Goal: Transaction & Acquisition: Purchase product/service

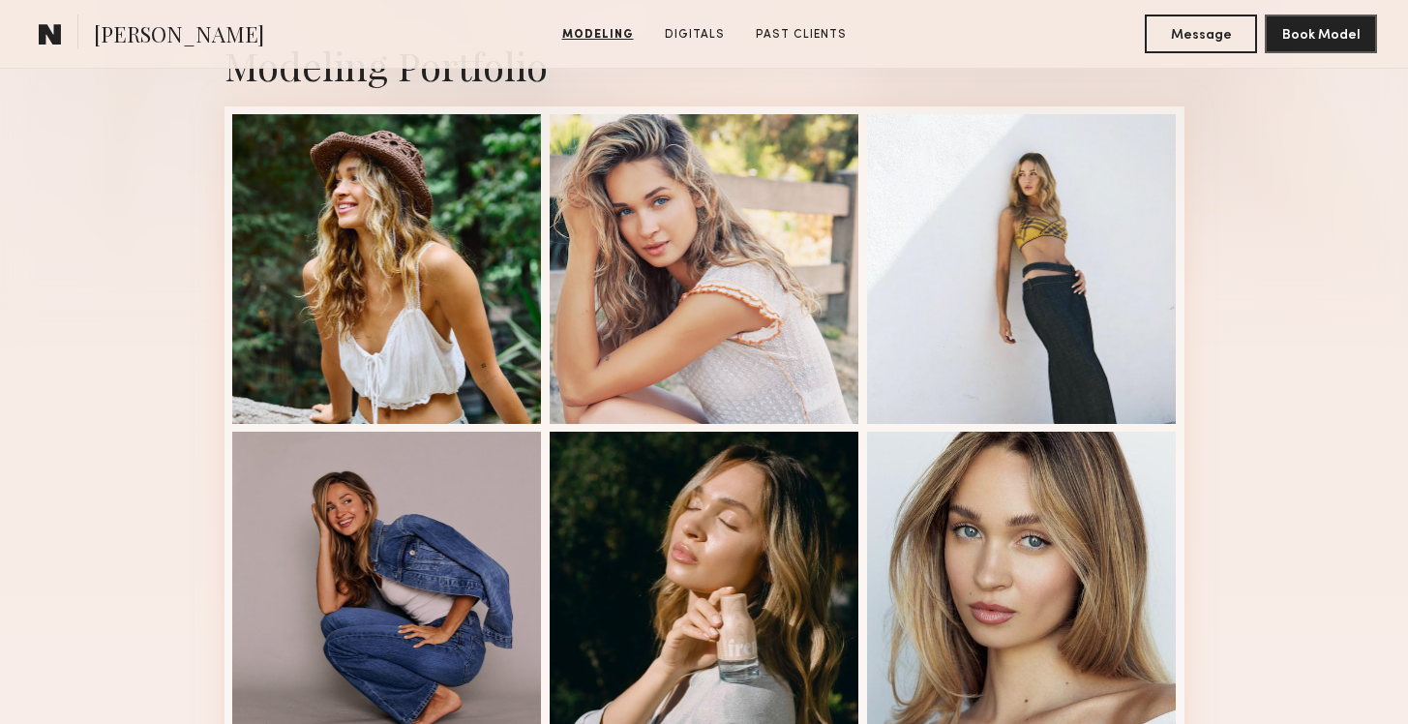
scroll to position [459, 0]
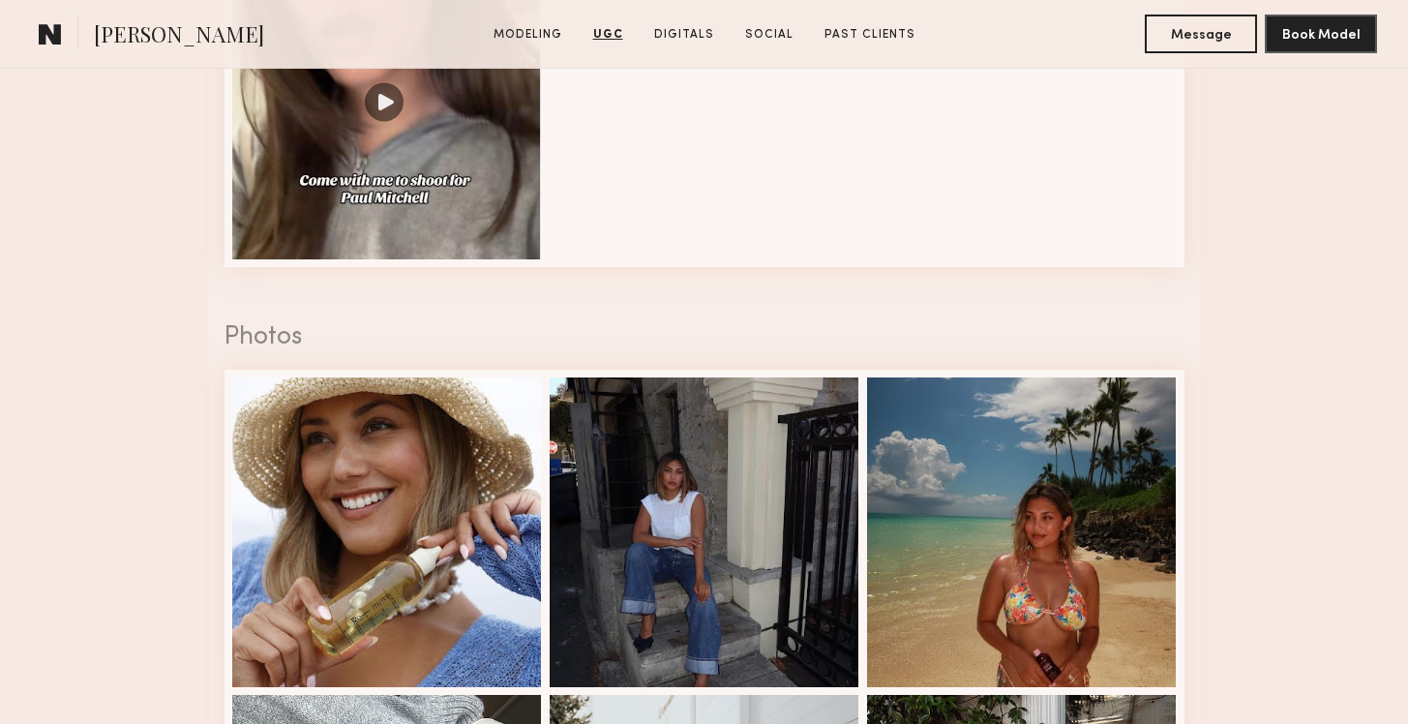
scroll to position [2893, 0]
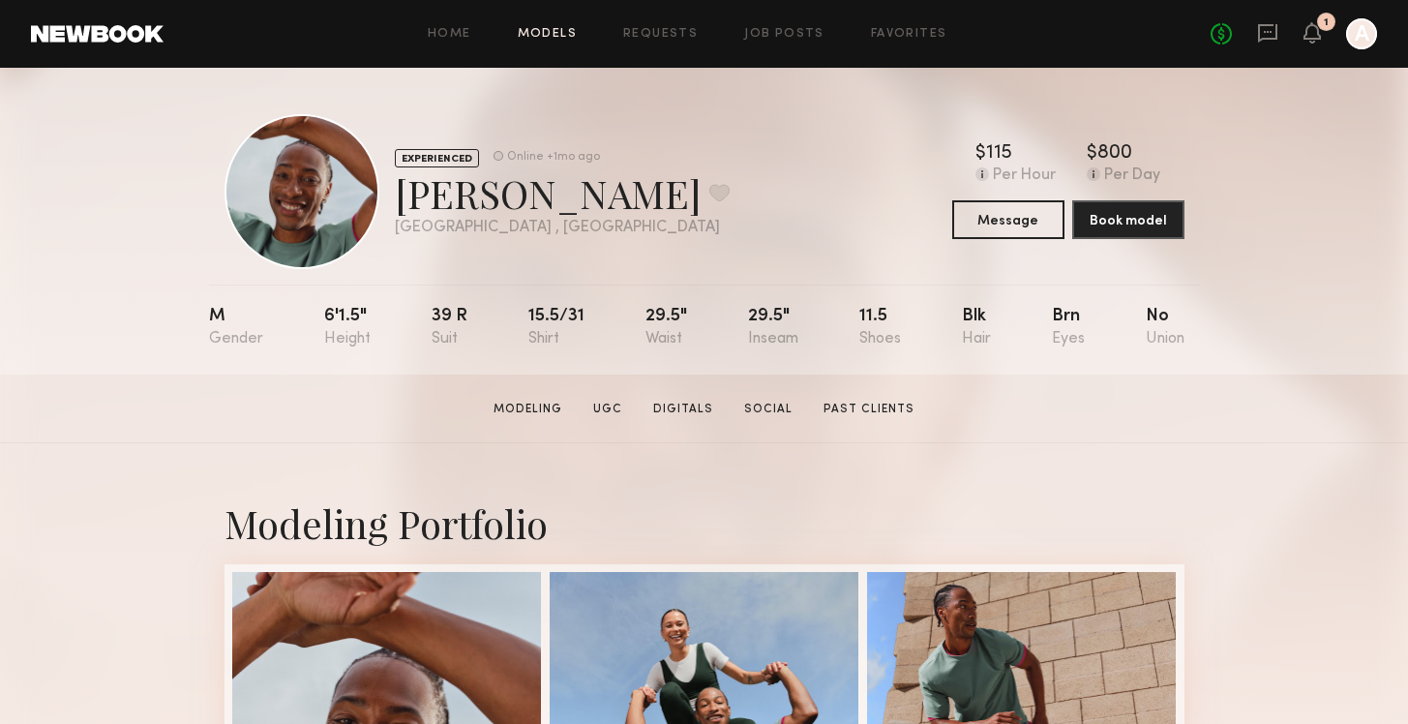
click at [555, 31] on link "Models" at bounding box center [547, 34] width 59 height 13
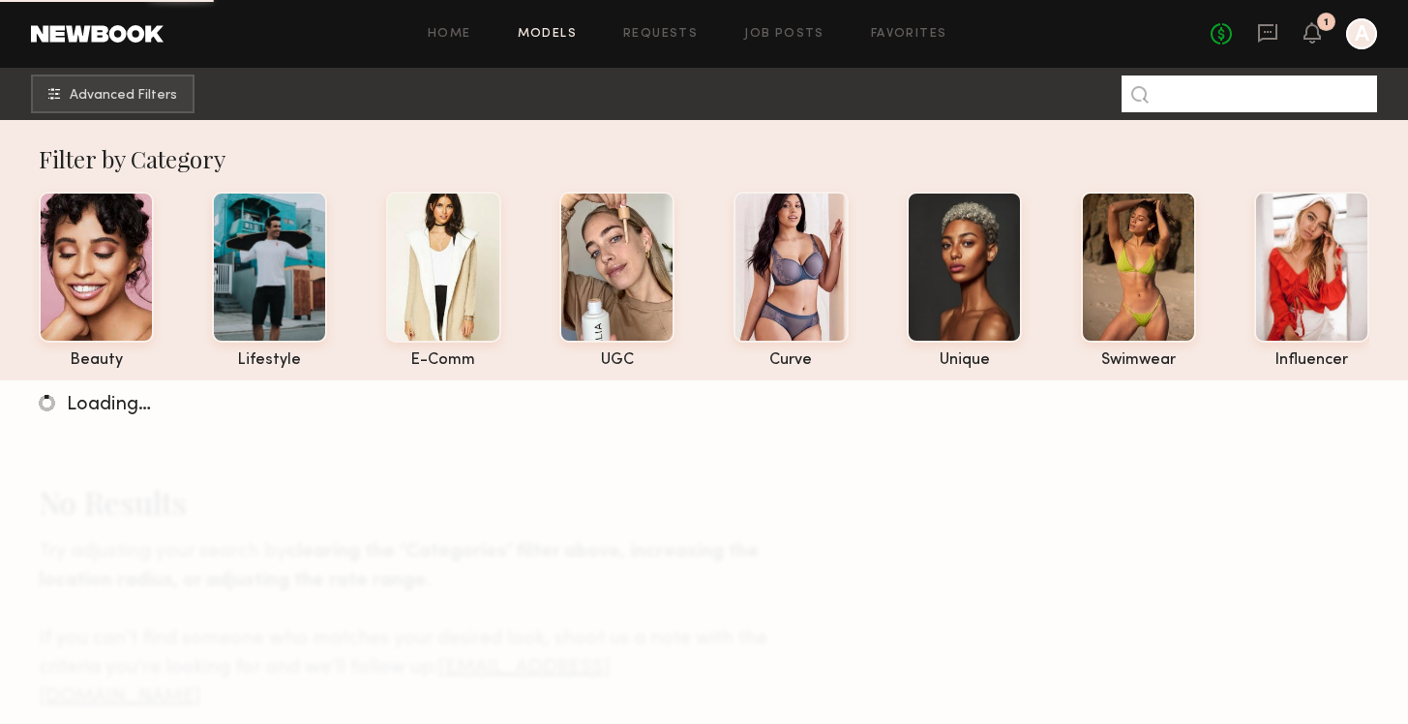
click at [1279, 98] on input at bounding box center [1250, 93] width 256 height 37
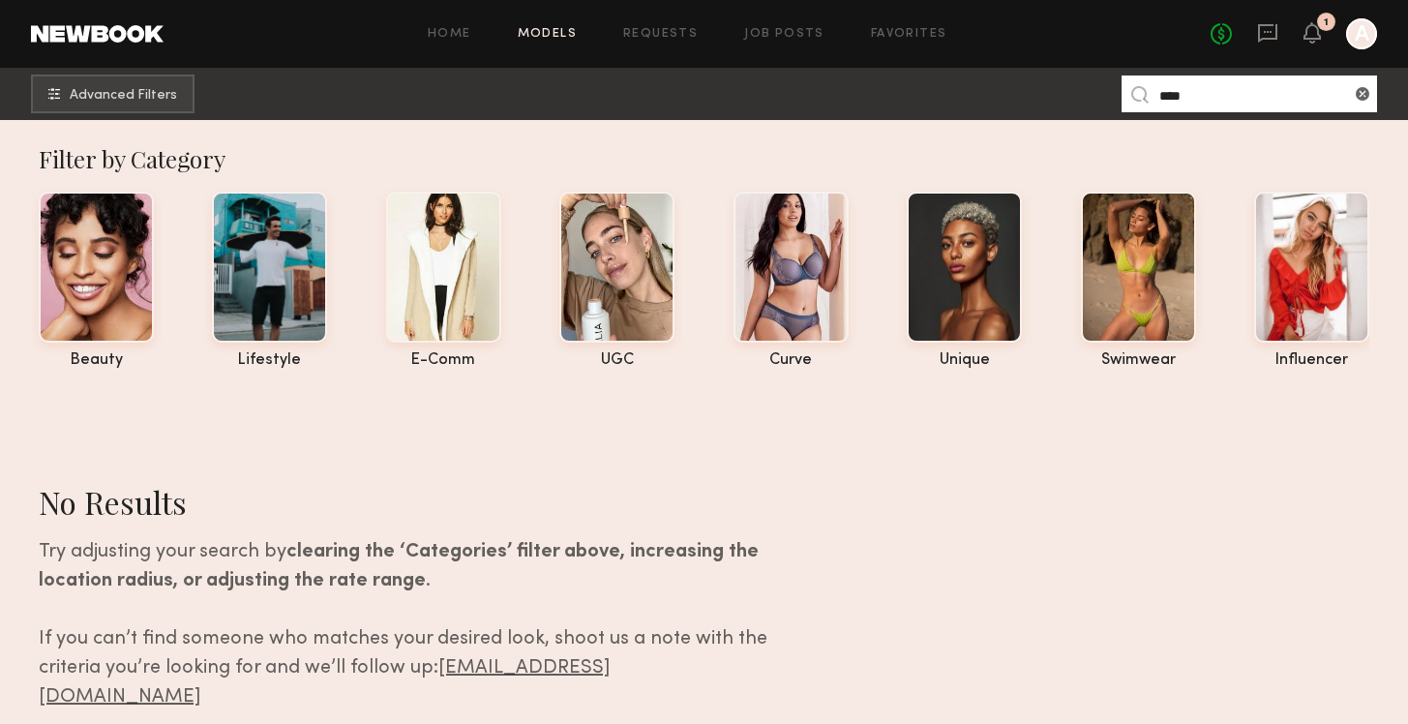
click at [1230, 88] on input "****" at bounding box center [1250, 93] width 256 height 37
click at [1200, 97] on input "****" at bounding box center [1250, 93] width 256 height 37
type input "****"
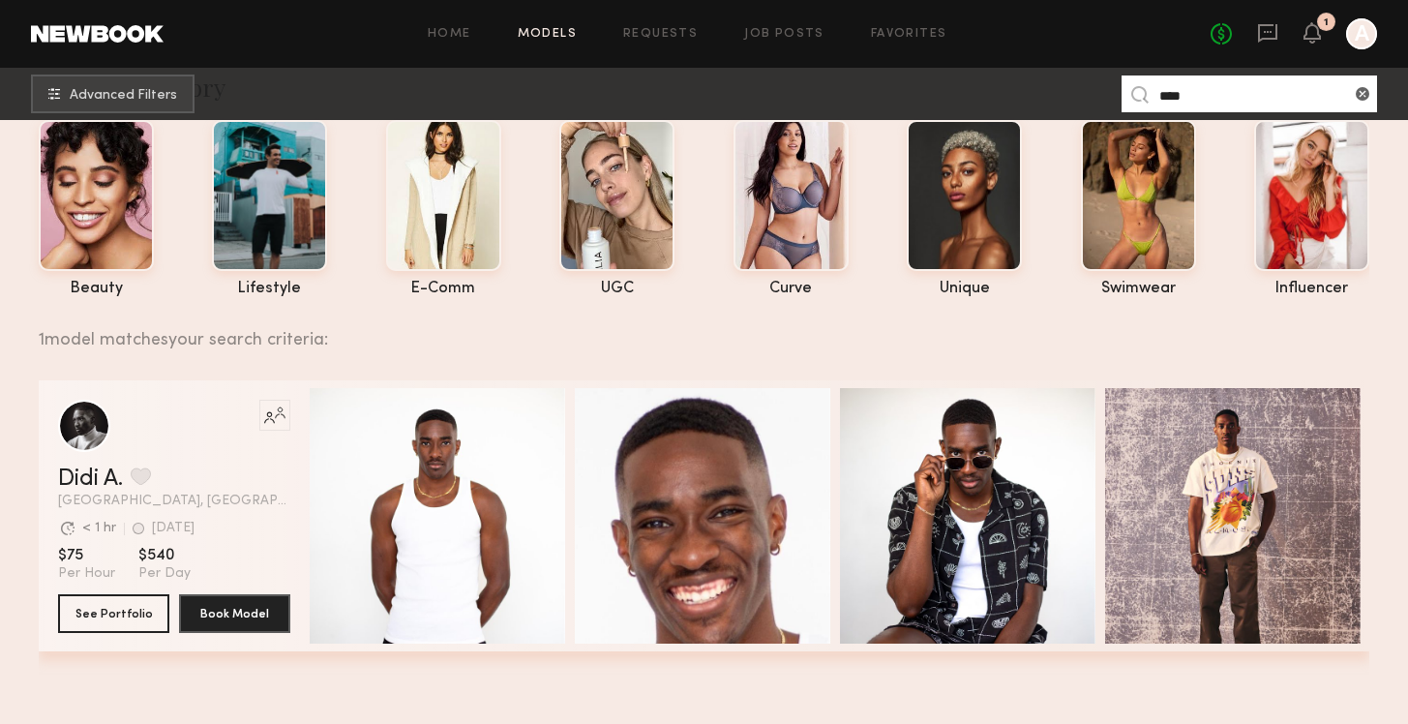
scroll to position [150, 0]
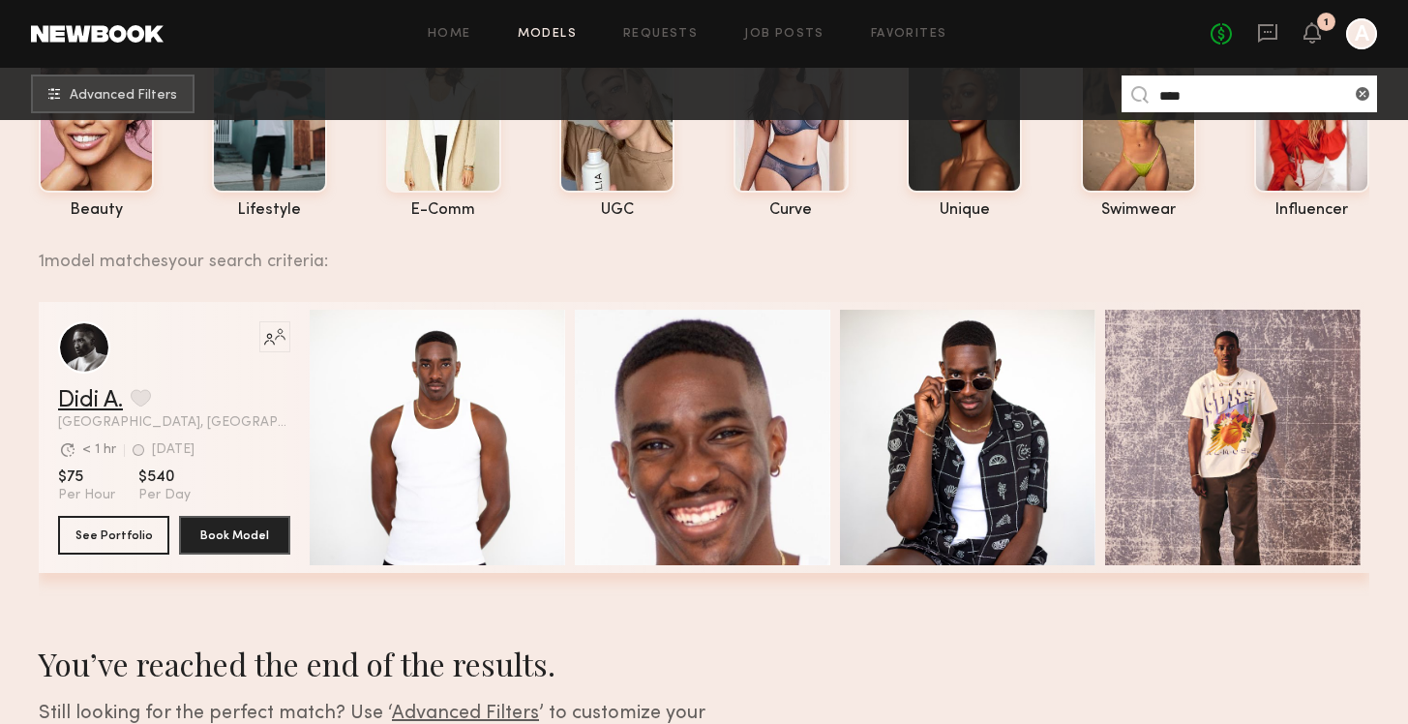
click at [90, 403] on link "Didi A." at bounding box center [90, 400] width 65 height 23
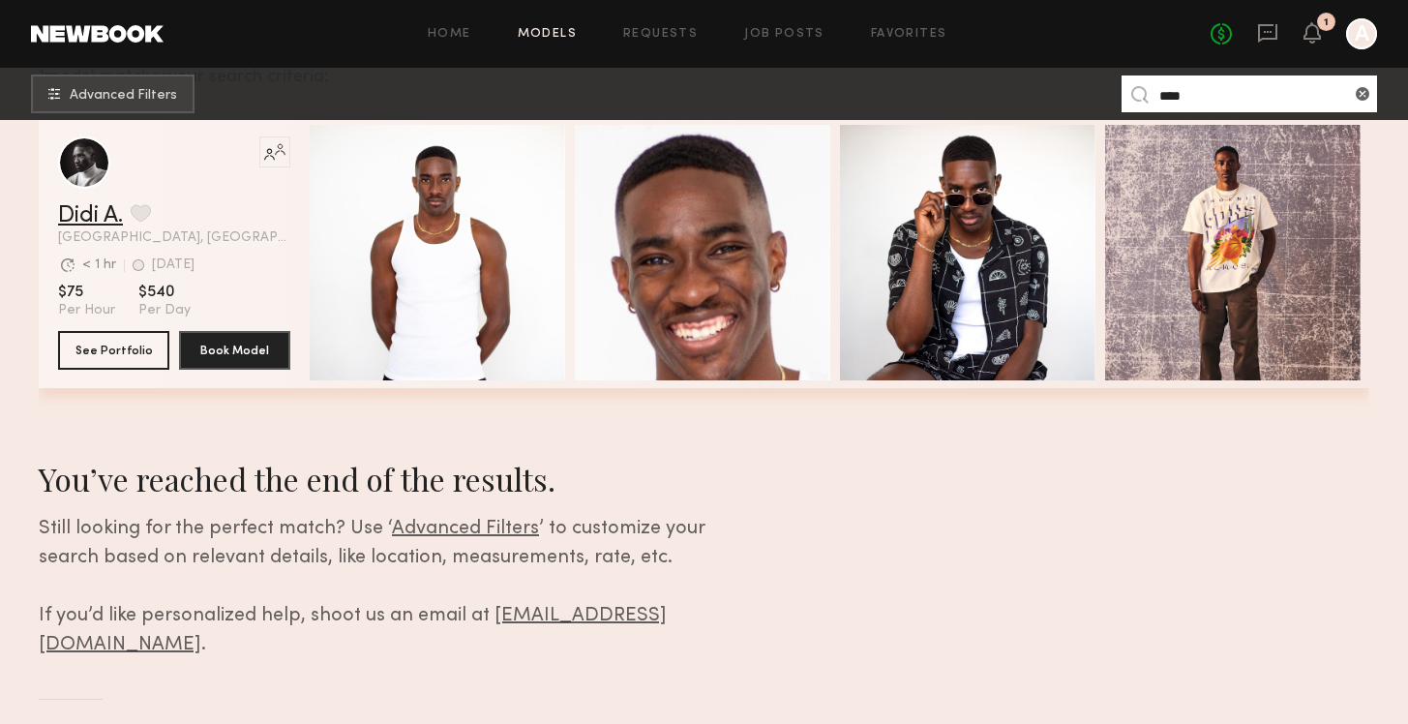
scroll to position [226, 0]
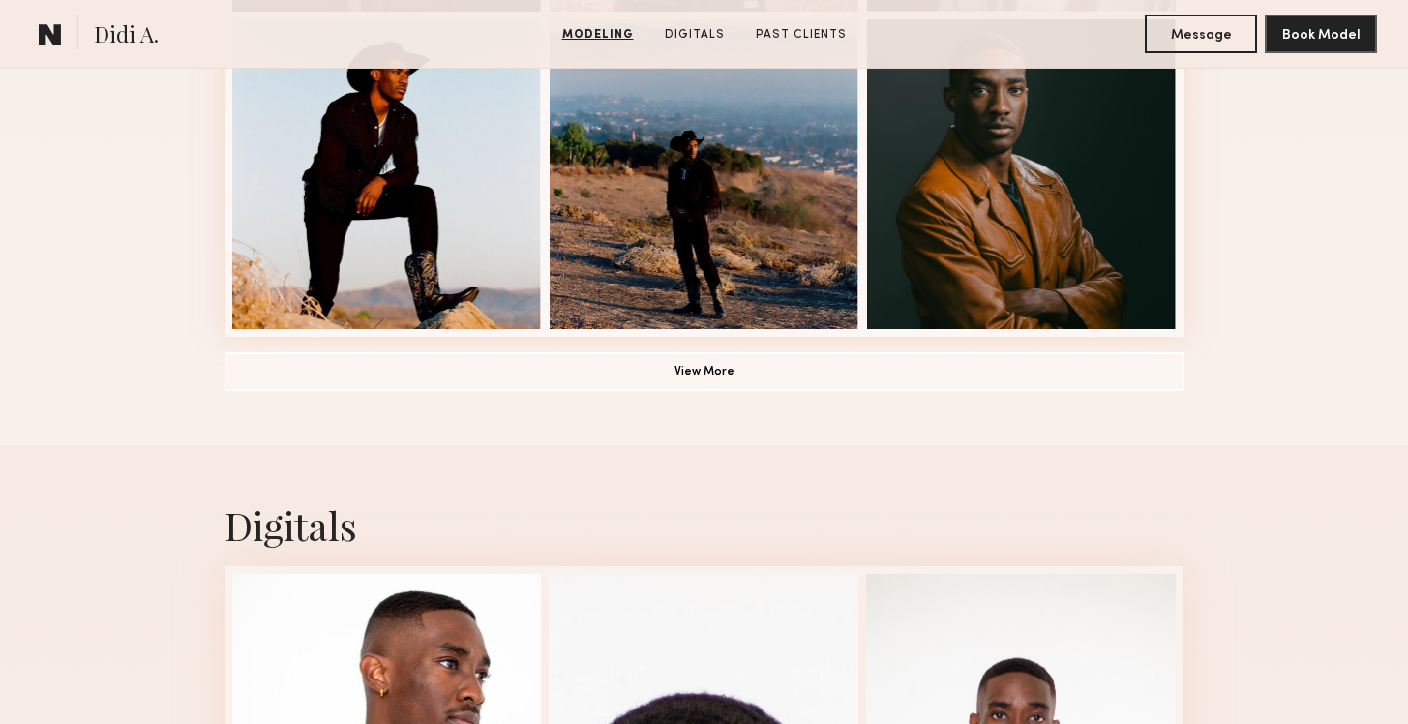
scroll to position [1428, 0]
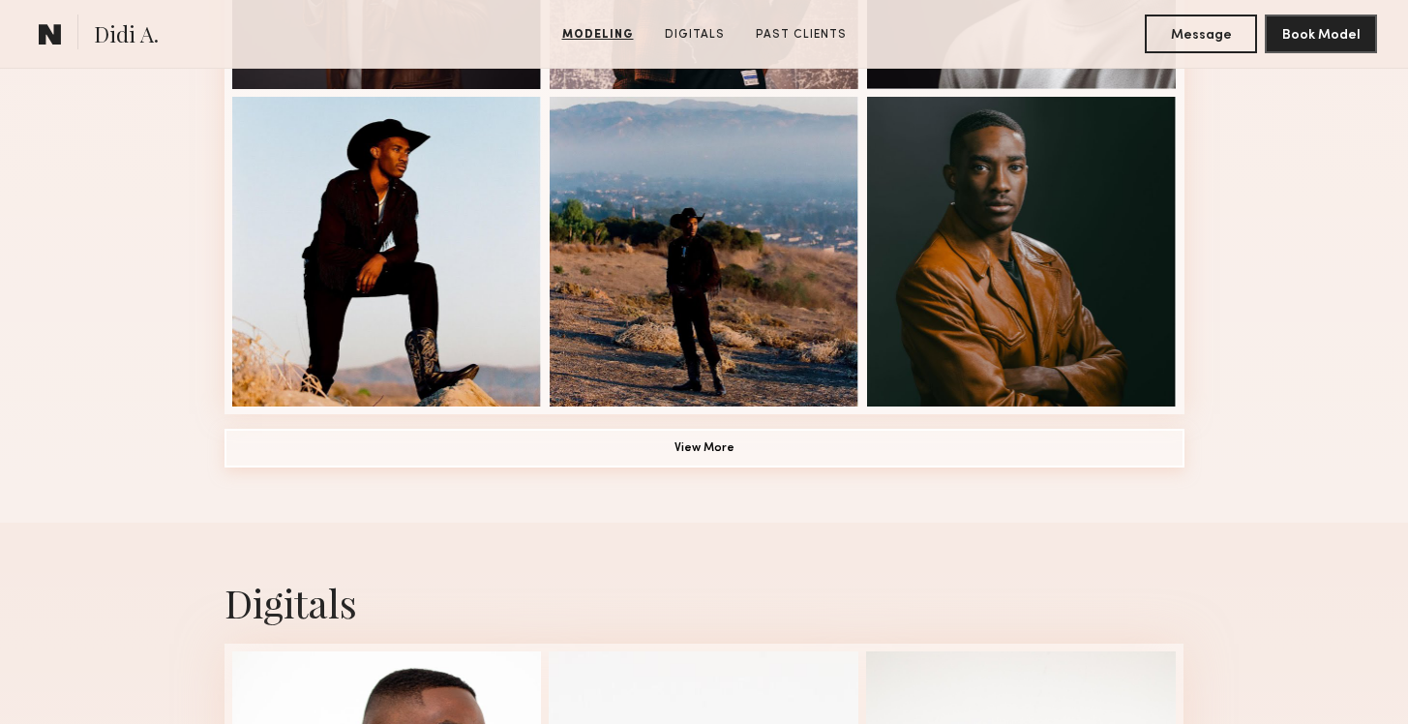
click at [792, 439] on button "View More" at bounding box center [705, 448] width 960 height 39
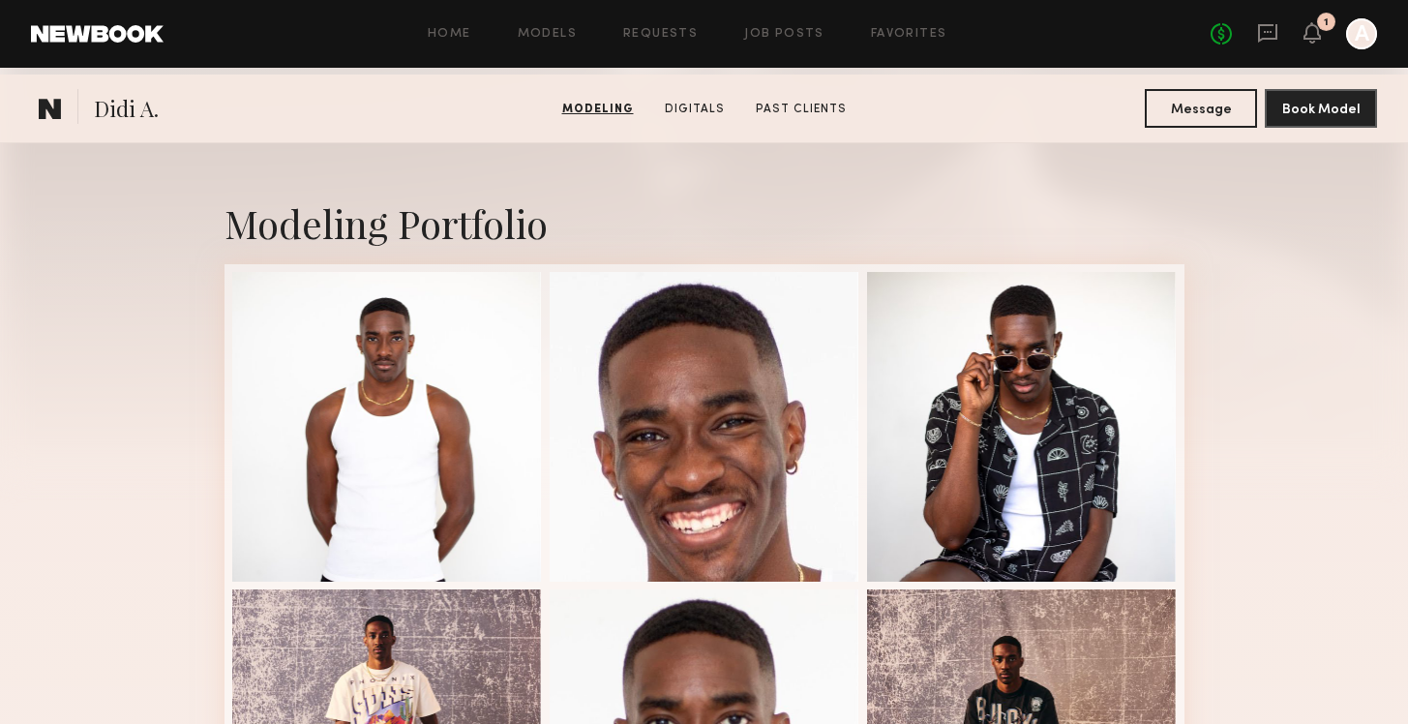
scroll to position [0, 0]
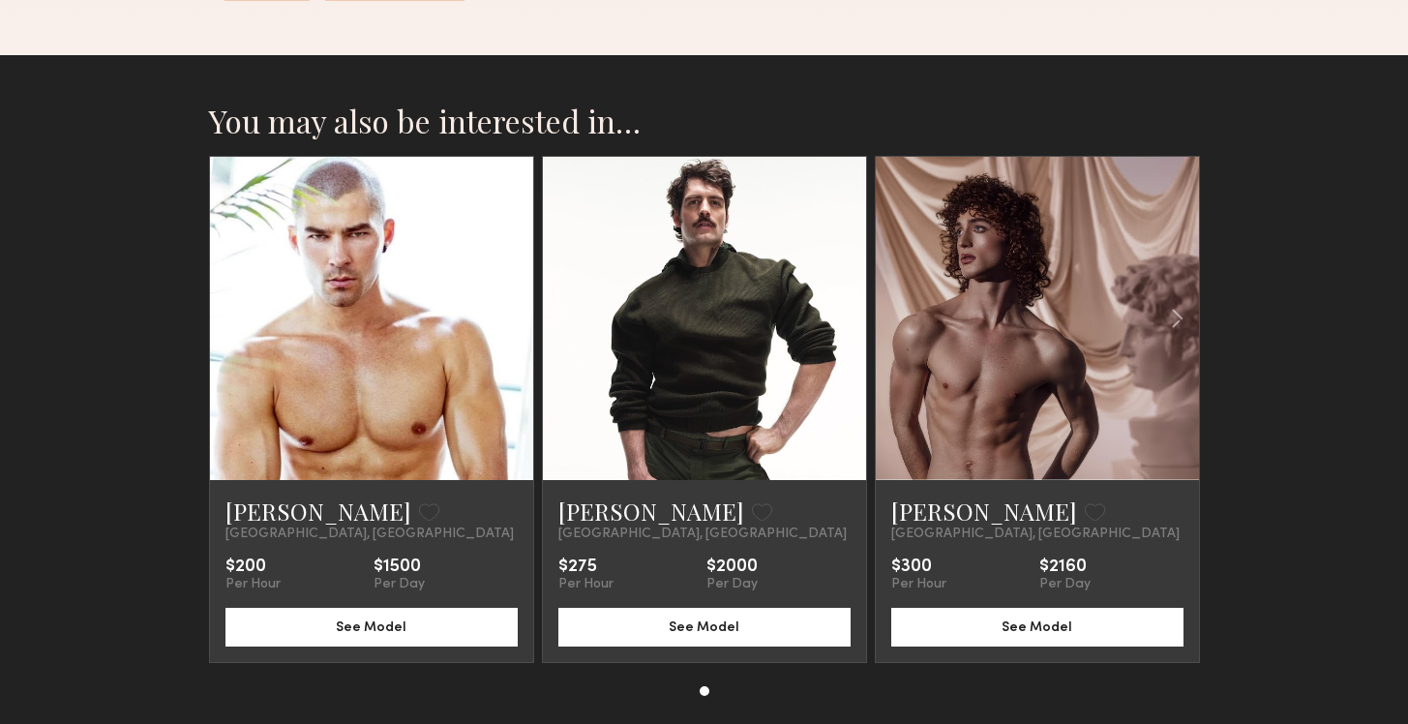
scroll to position [1488, 0]
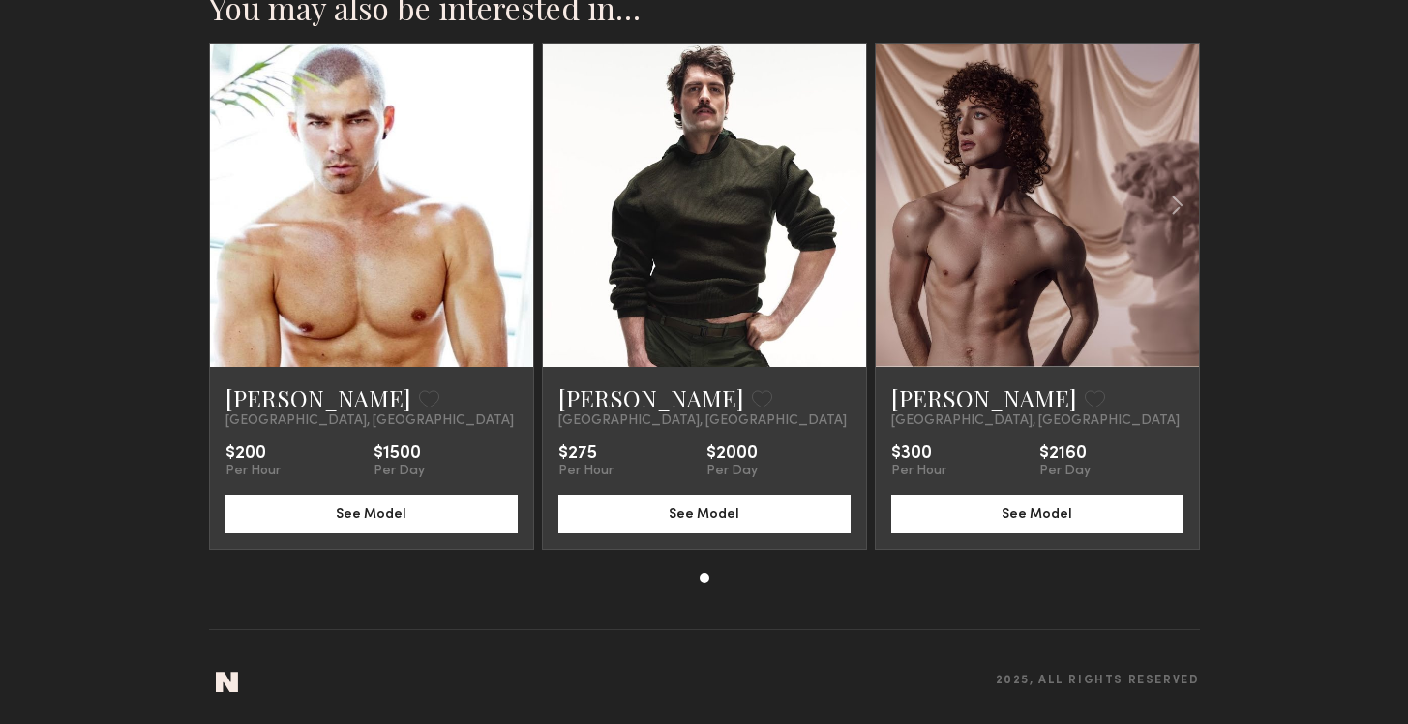
click at [844, 206] on common-icon at bounding box center [844, 205] width 28 height 37
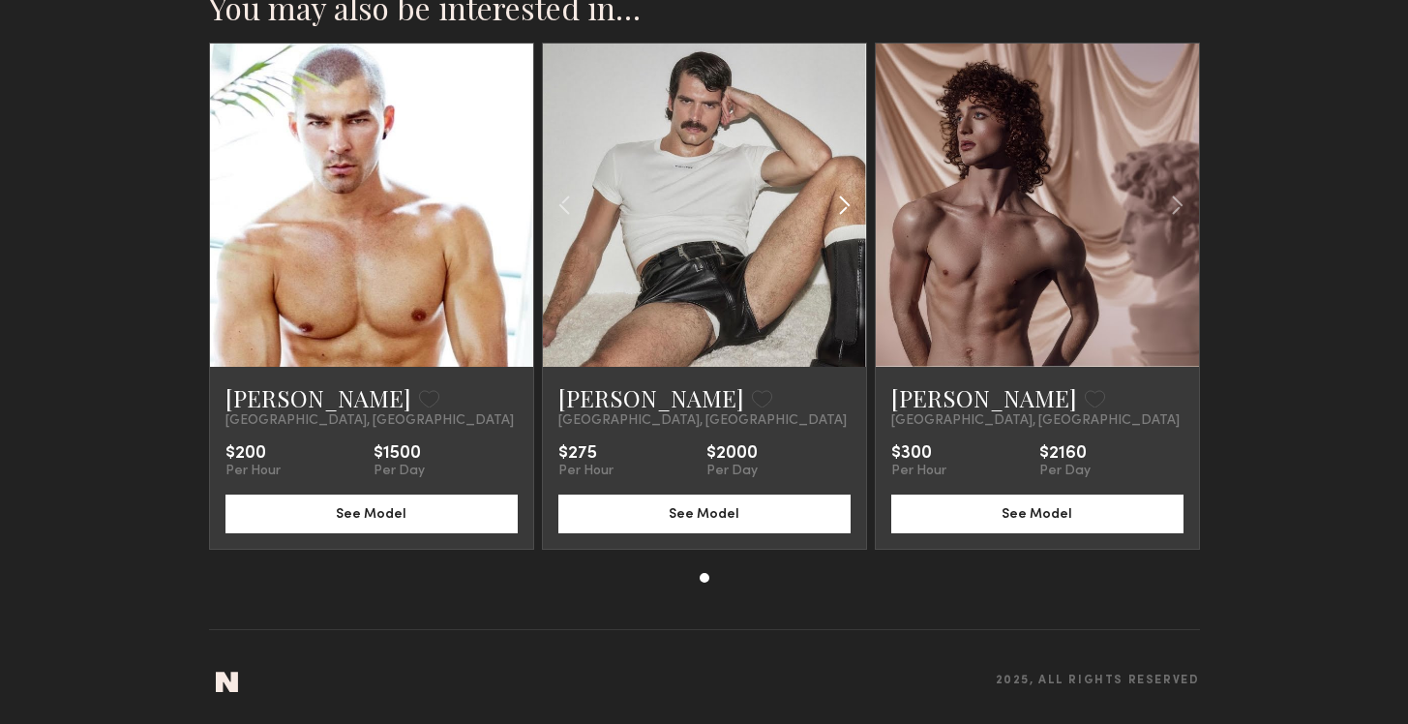
click at [844, 206] on common-icon at bounding box center [844, 205] width 28 height 37
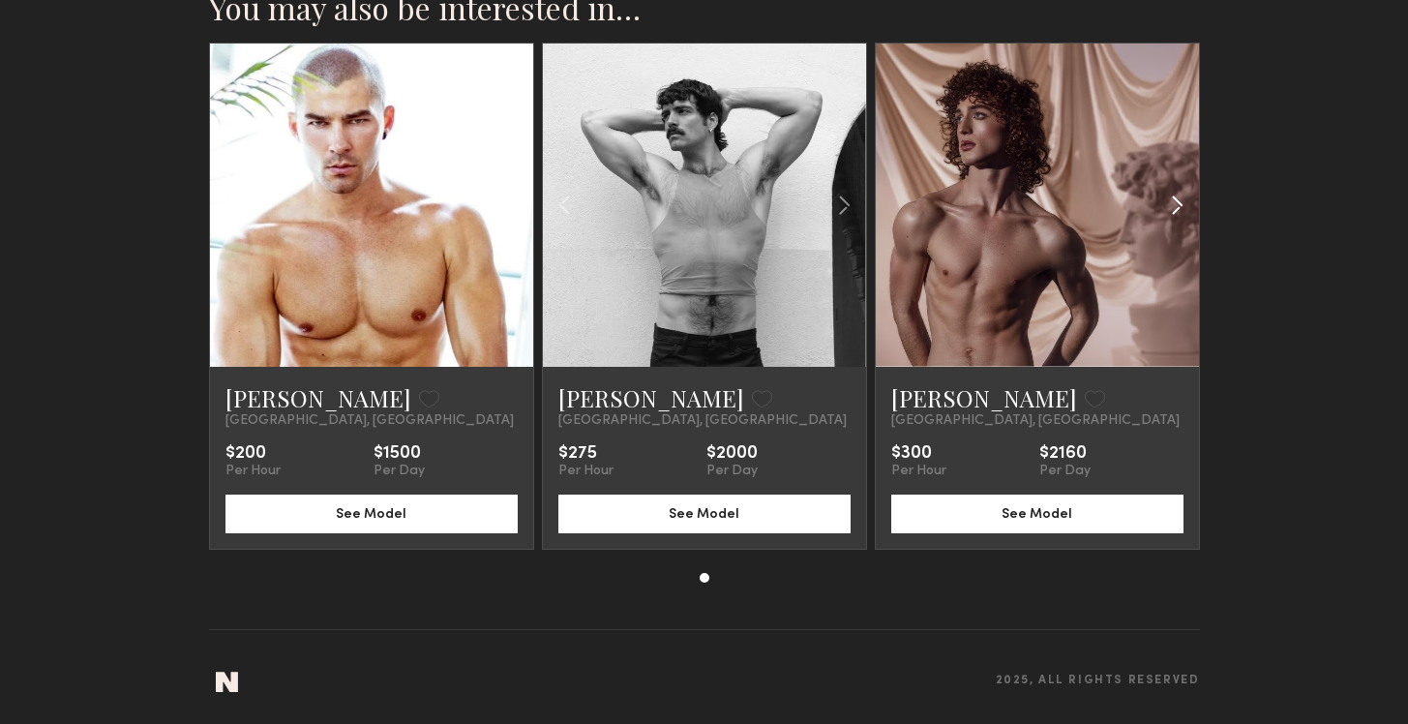
click at [1187, 199] on common-icon at bounding box center [1177, 205] width 28 height 37
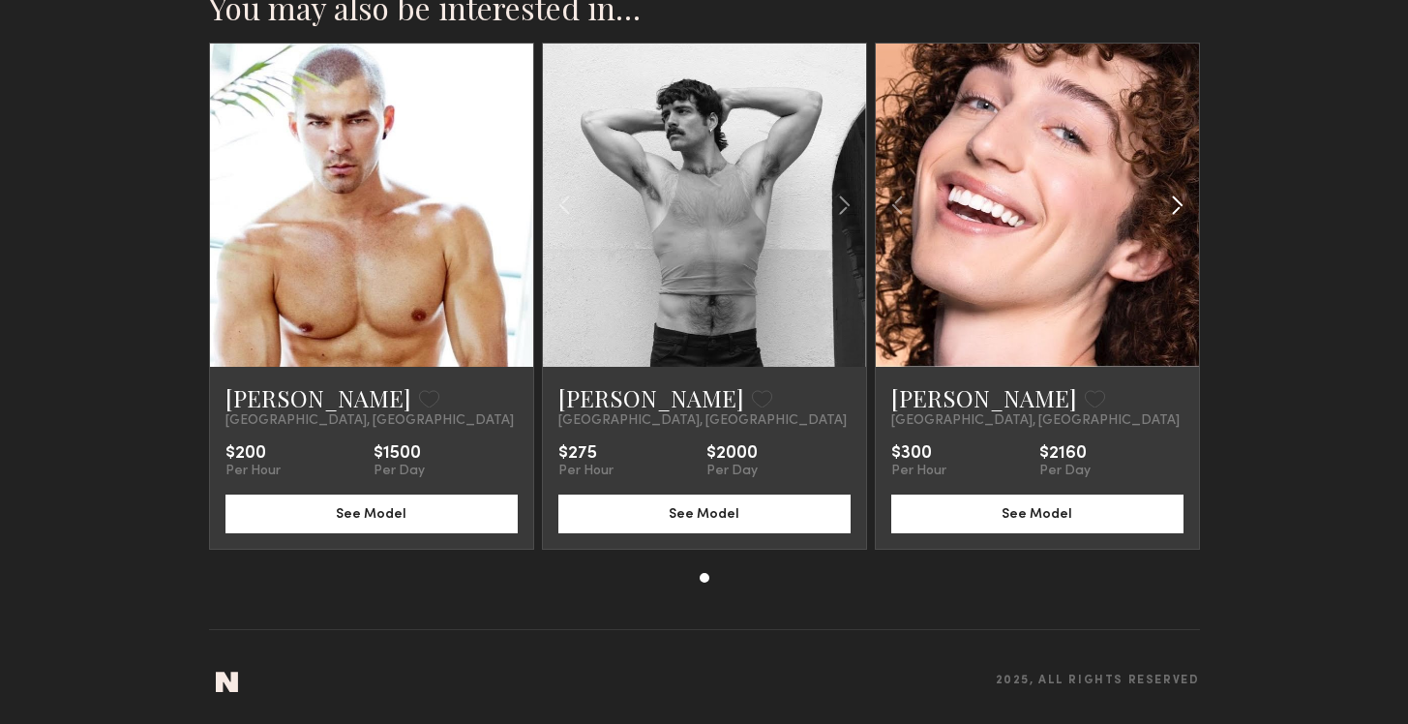
click at [1187, 199] on common-icon at bounding box center [1177, 205] width 28 height 37
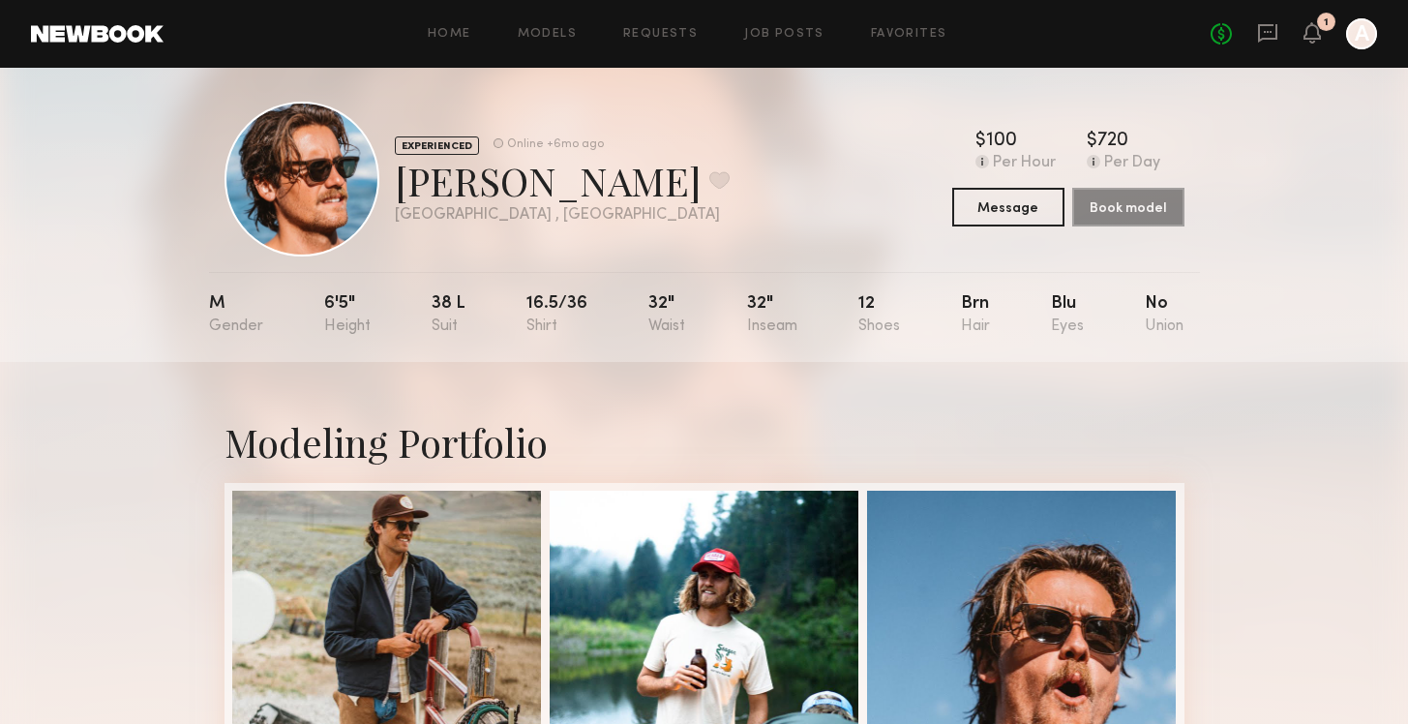
scroll to position [0, 0]
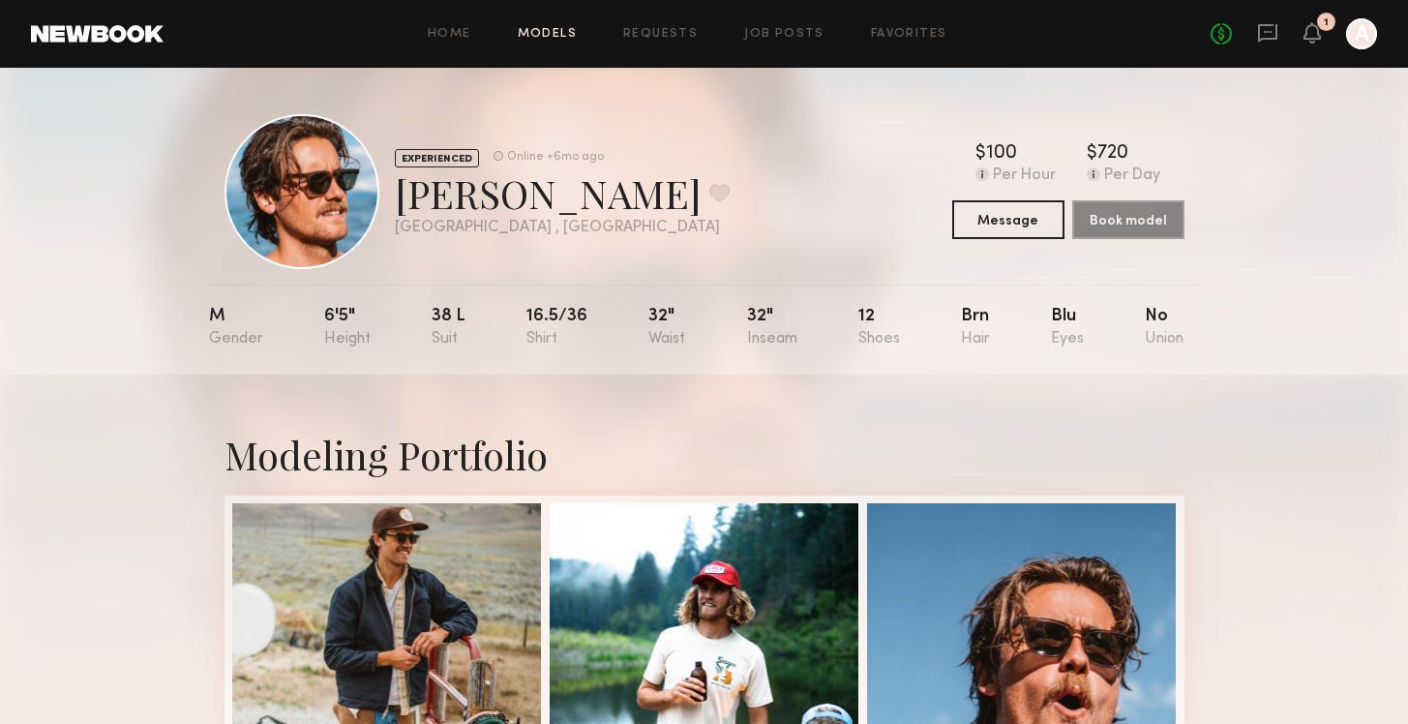
click at [541, 31] on link "Models" at bounding box center [547, 34] width 59 height 13
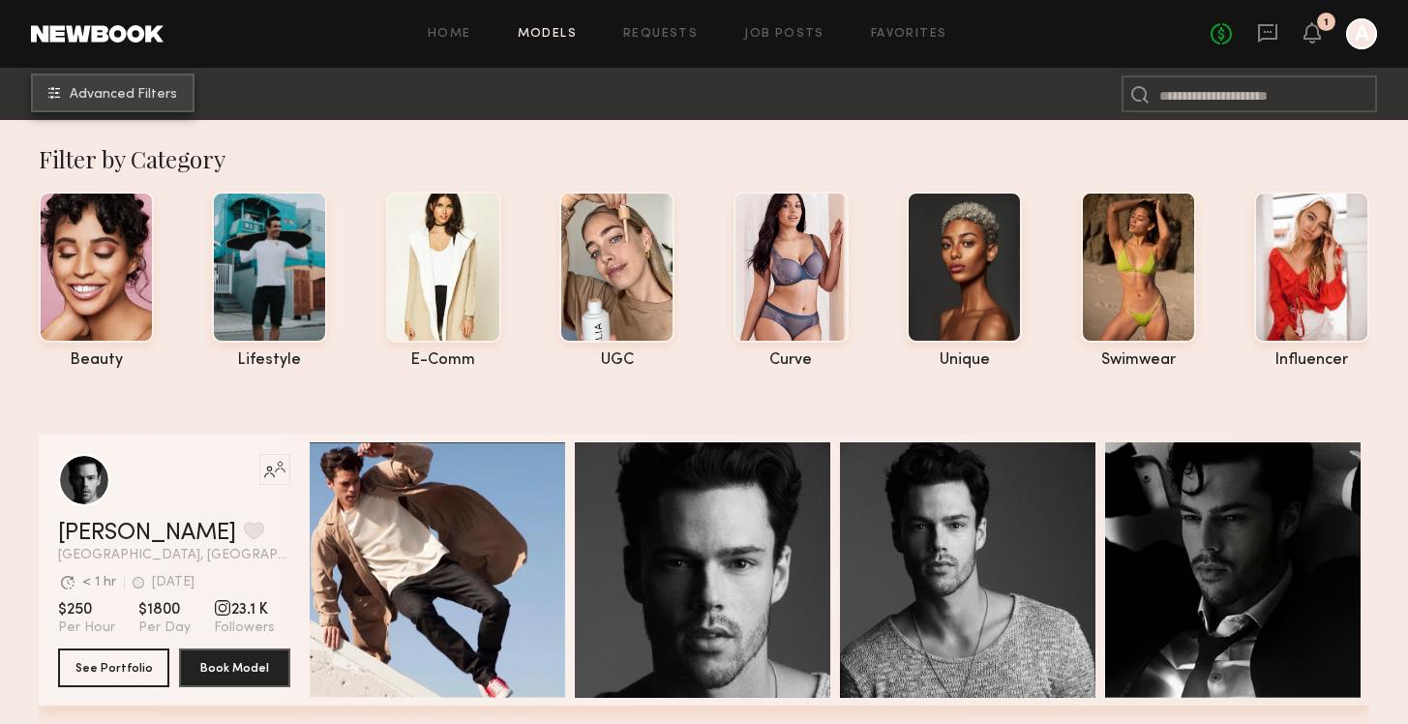
click at [45, 94] on button "Advanced Filters" at bounding box center [113, 93] width 164 height 39
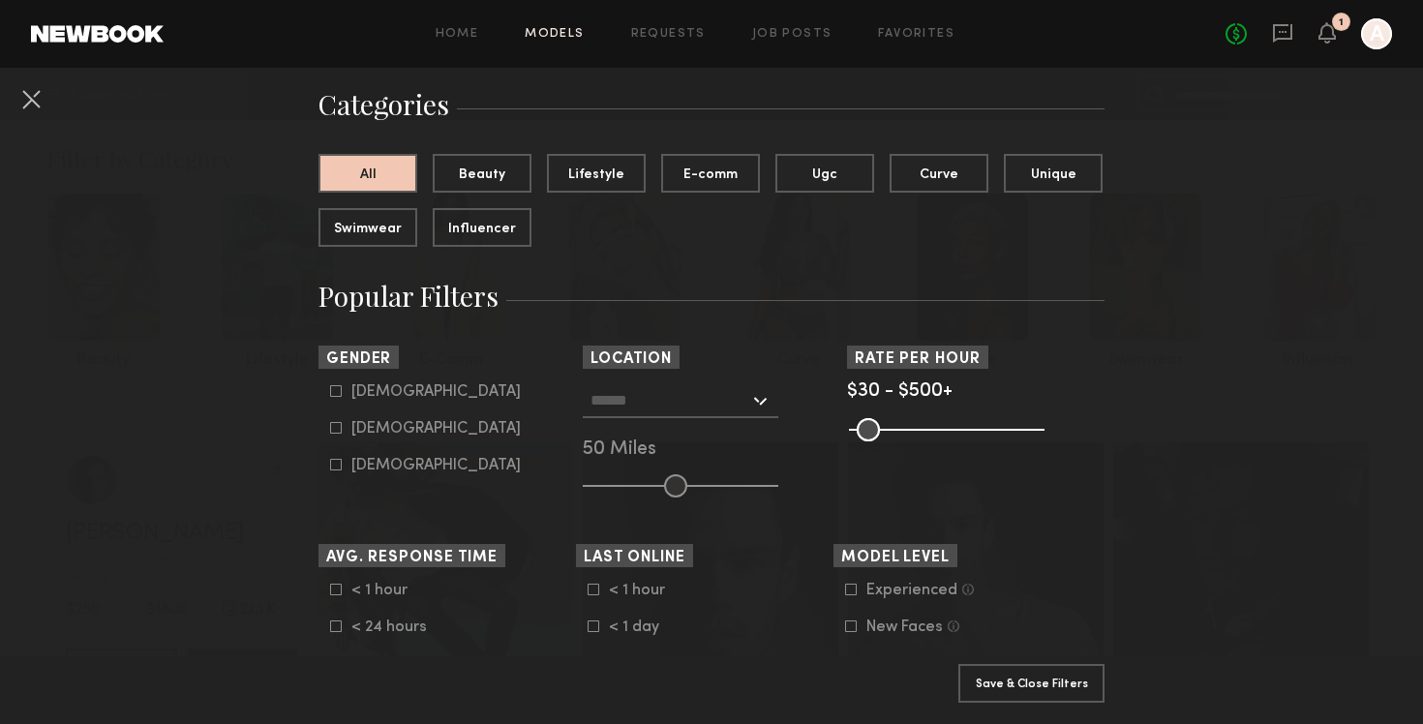
scroll to position [137, 0]
click at [330, 394] on icon at bounding box center [336, 390] width 12 height 12
type input "*"
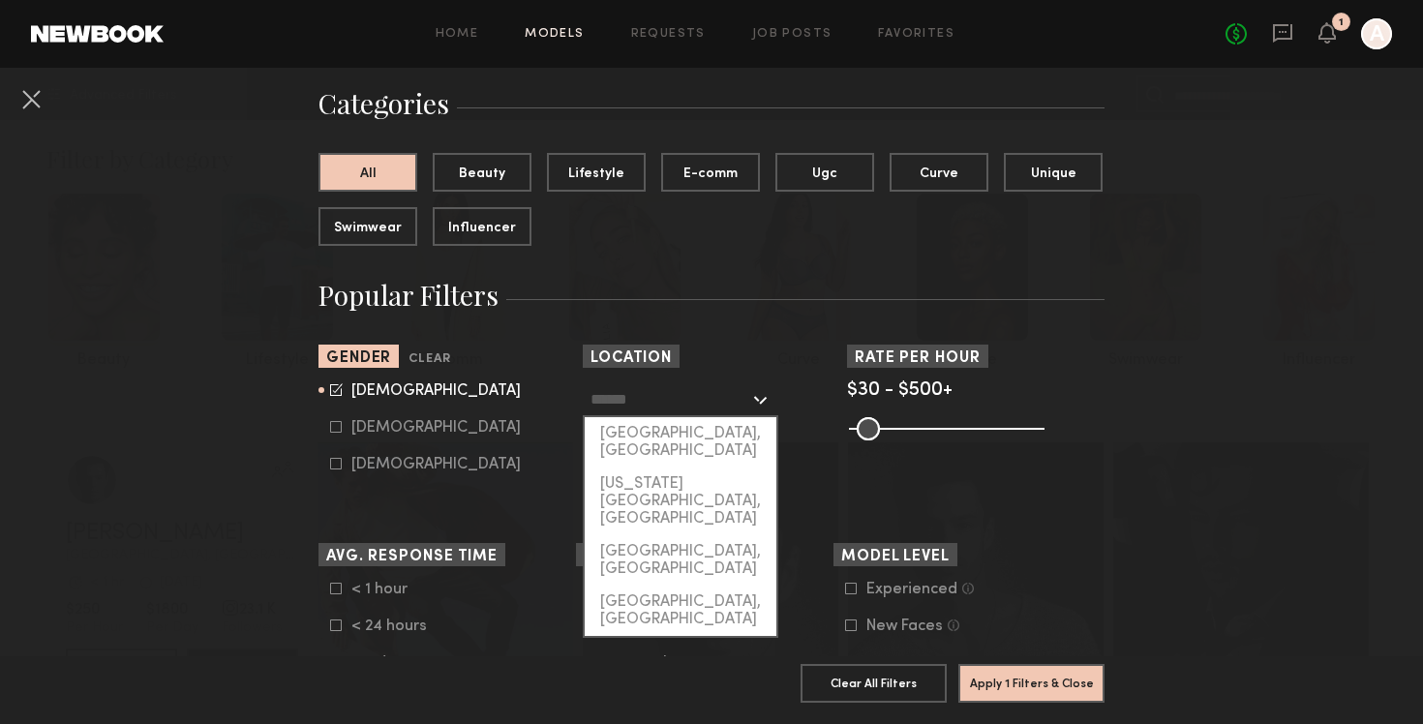
click at [696, 405] on input "text" at bounding box center [669, 398] width 159 height 33
click at [673, 436] on div "[GEOGRAPHIC_DATA], [GEOGRAPHIC_DATA]" at bounding box center [681, 442] width 192 height 50
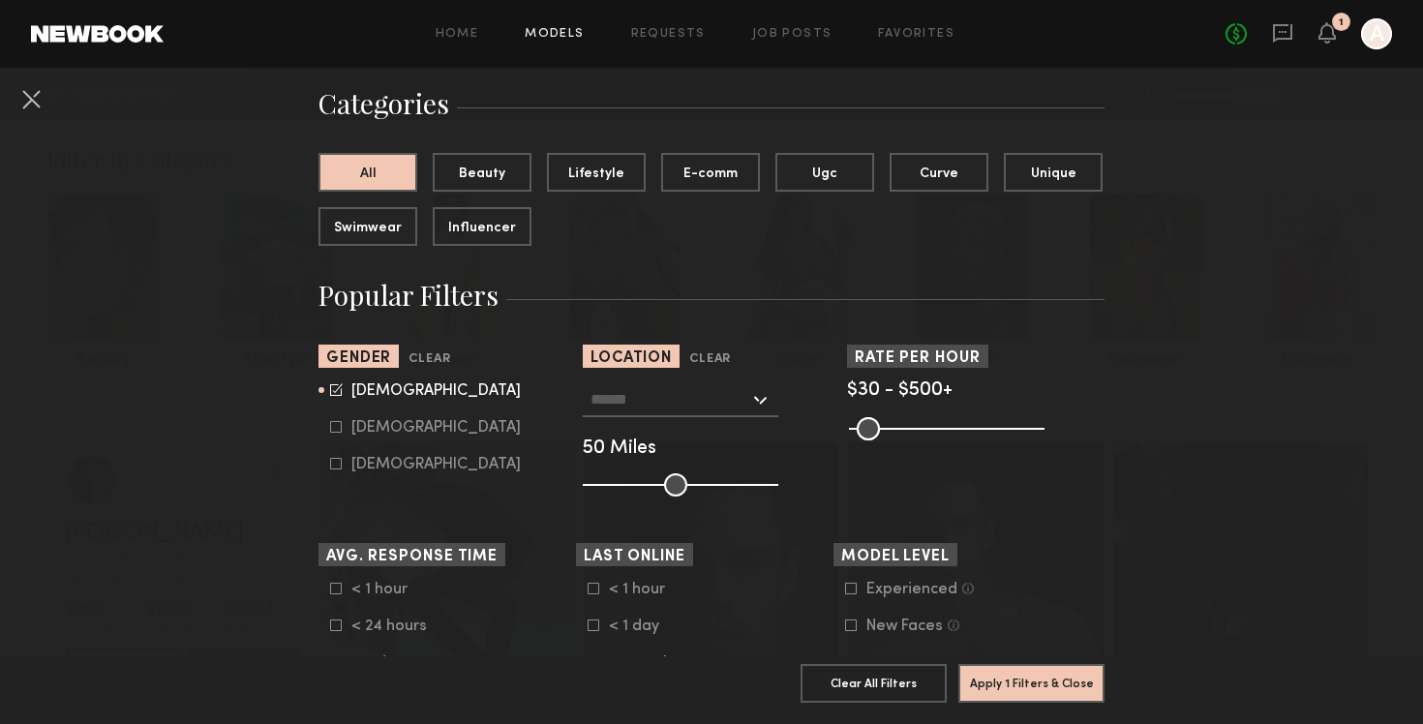
type input "**********"
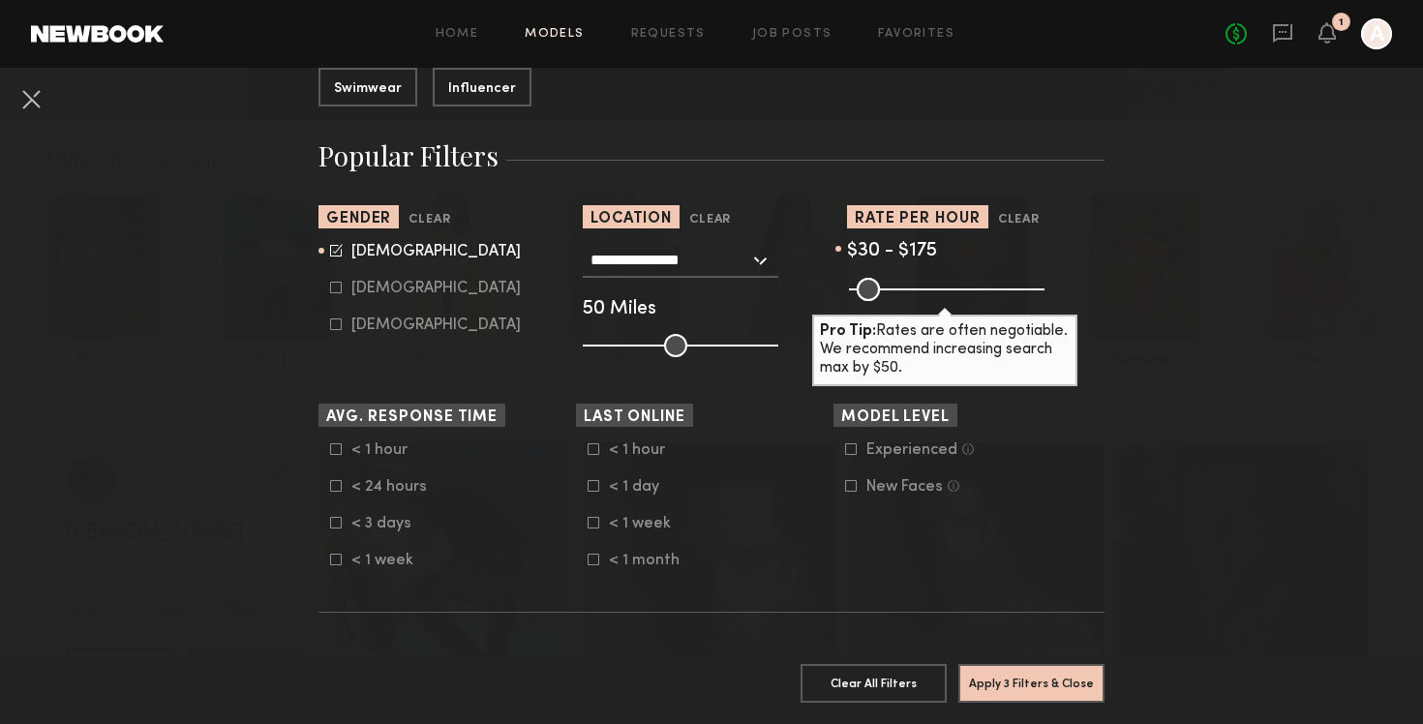
drag, startPoint x: 1016, startPoint y: 289, endPoint x: 906, endPoint y: 289, distance: 110.3
type input "***"
click at [906, 289] on input "range" at bounding box center [947, 289] width 196 height 23
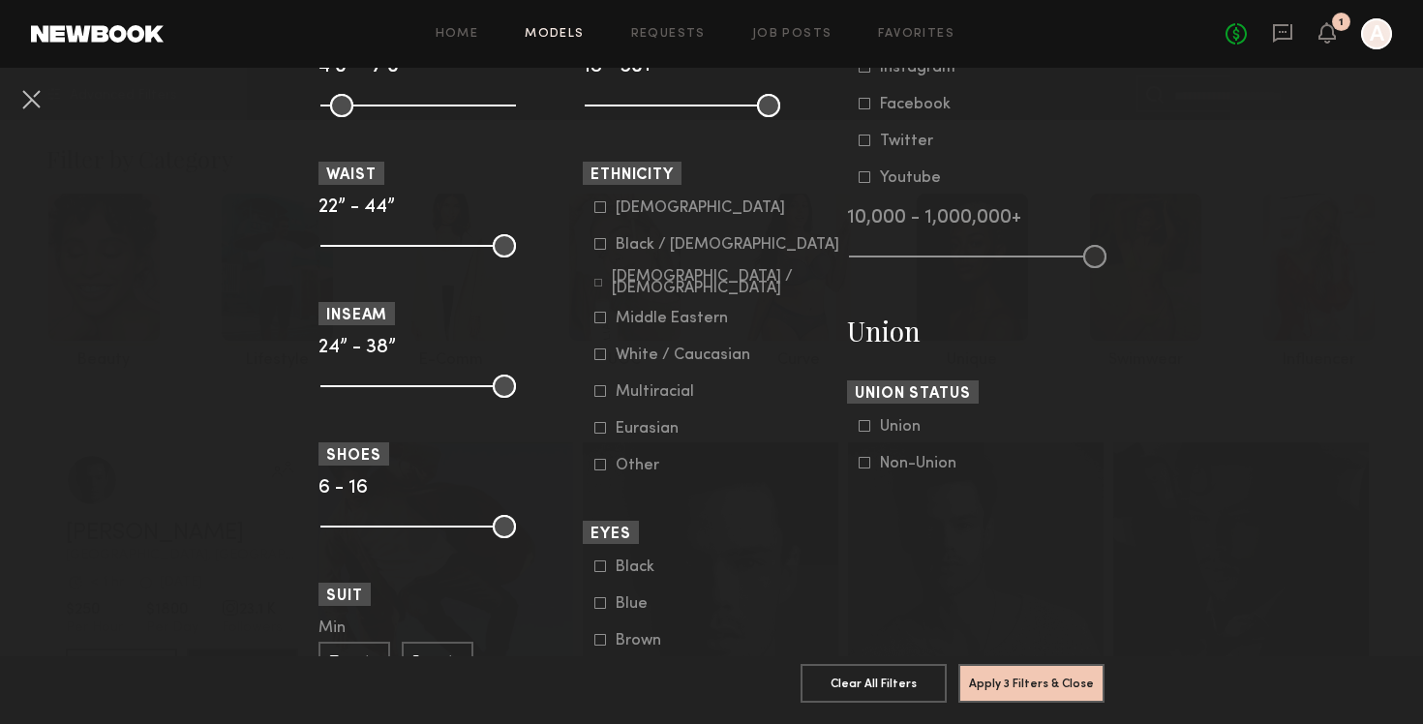
scroll to position [1082, 0]
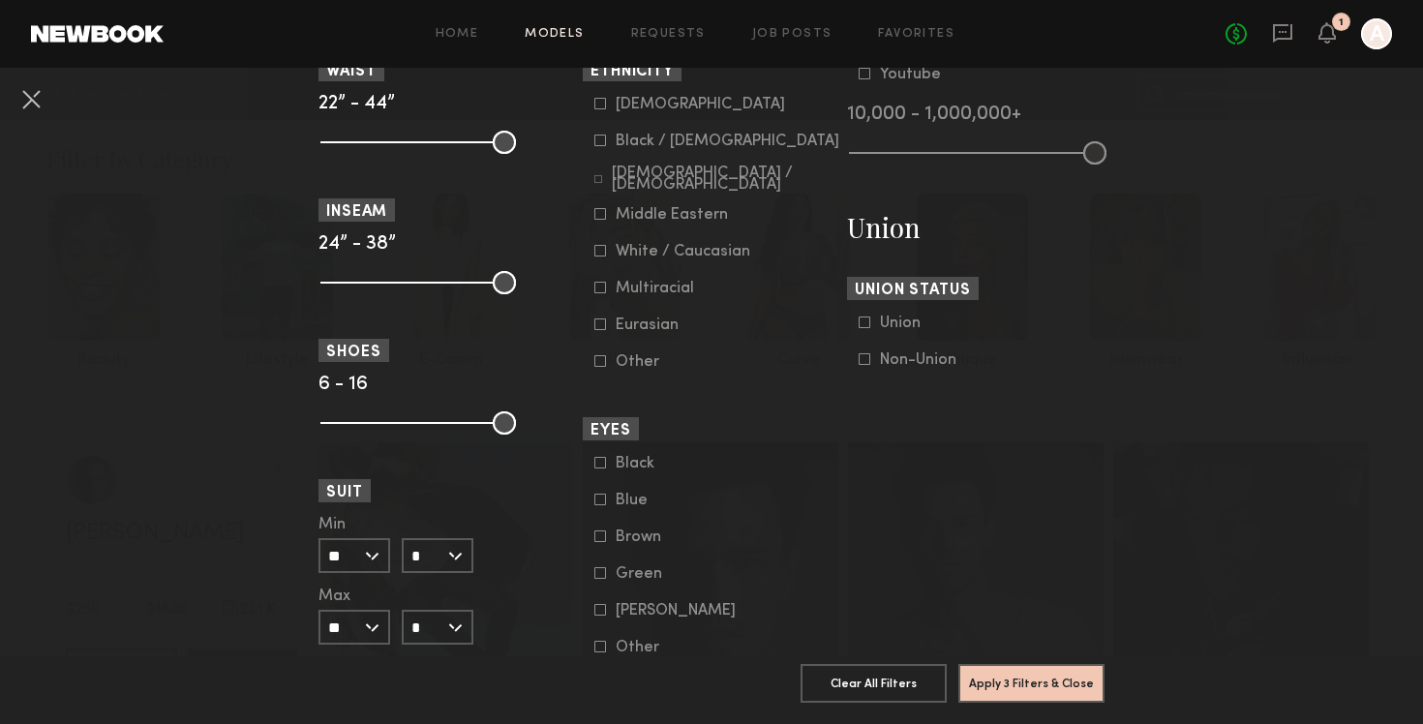
click at [594, 256] on icon at bounding box center [600, 251] width 12 height 12
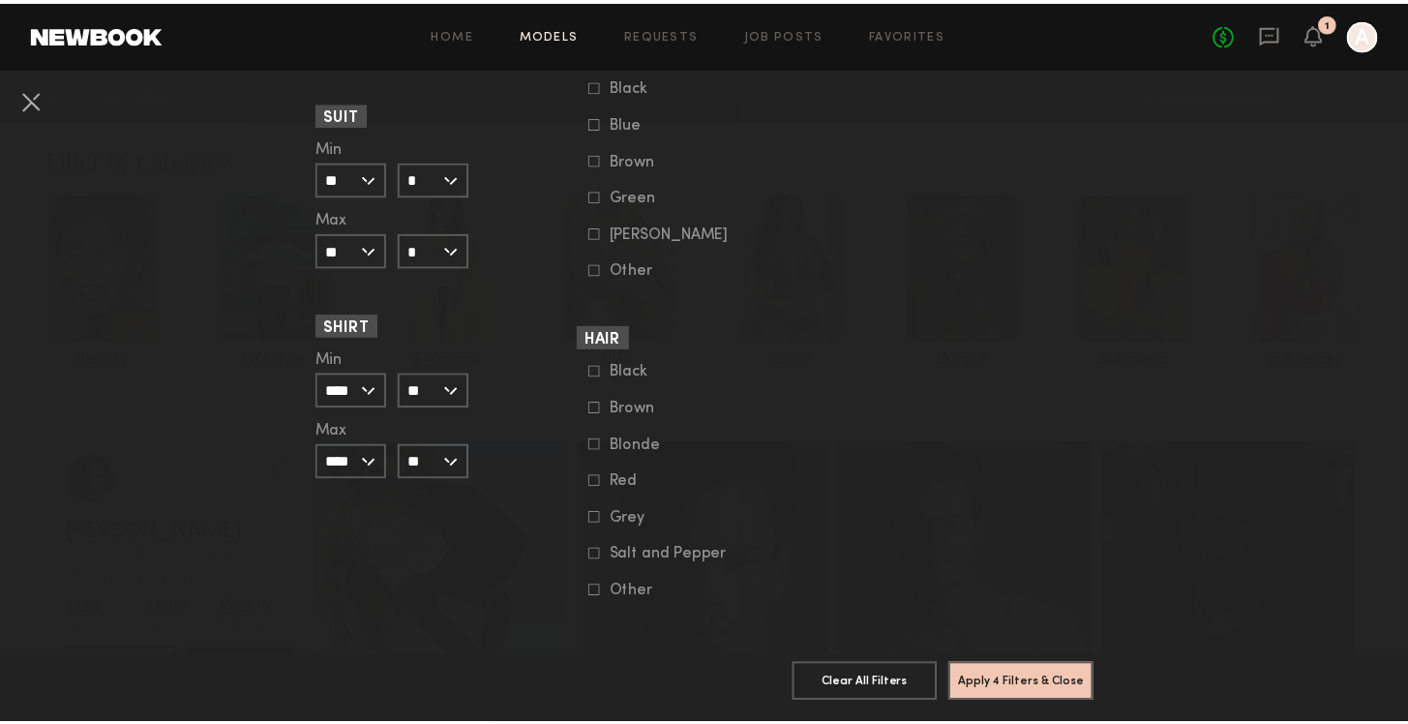
scroll to position [1492, 0]
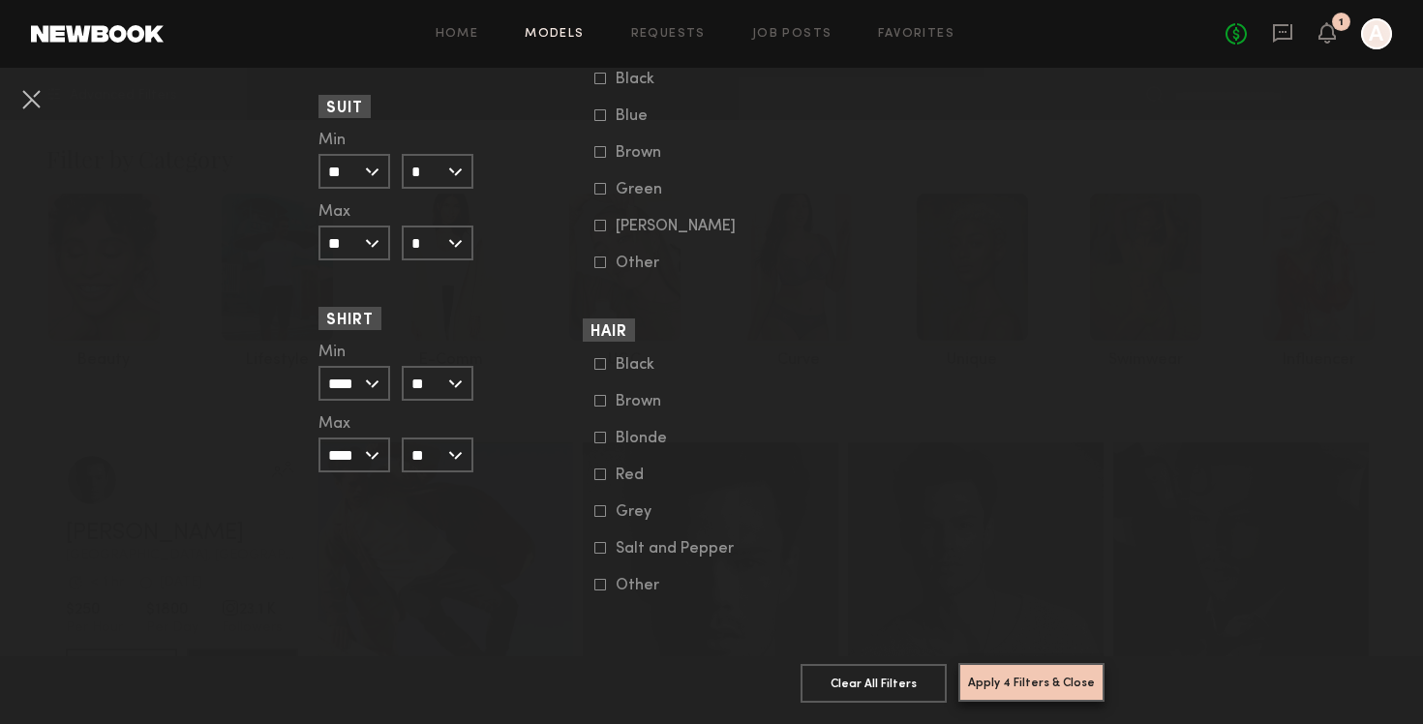
click at [1011, 668] on button "Apply 4 Filters & Close" at bounding box center [1031, 682] width 146 height 39
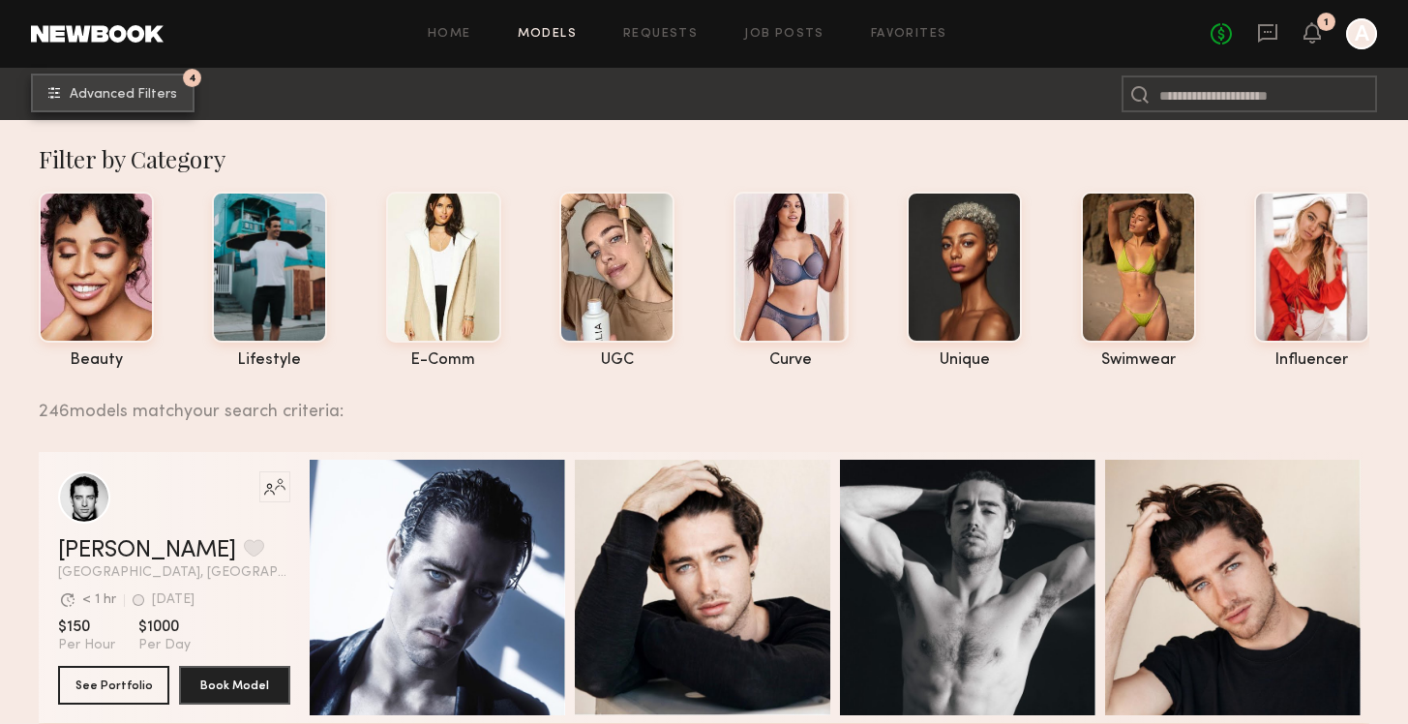
click at [136, 85] on button "4 Advanced Filters" at bounding box center [113, 93] width 164 height 39
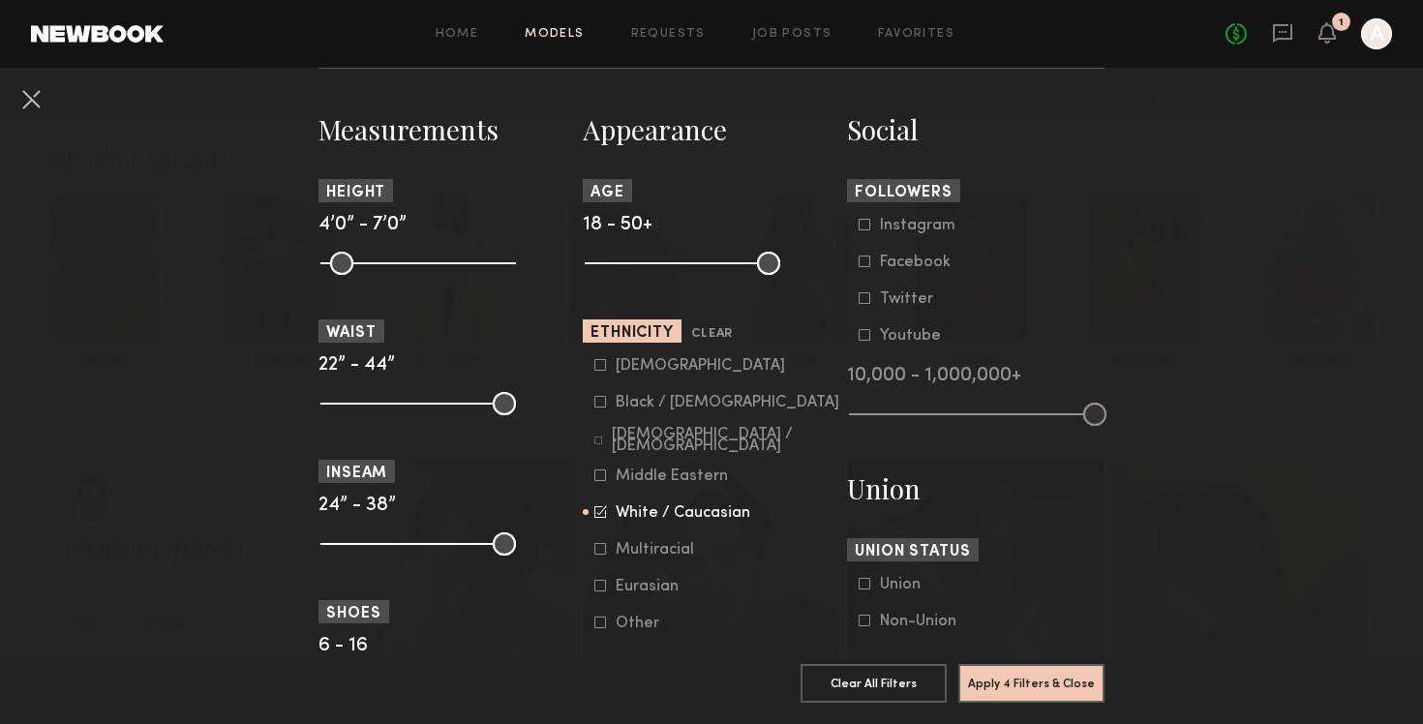
scroll to position [884, 0]
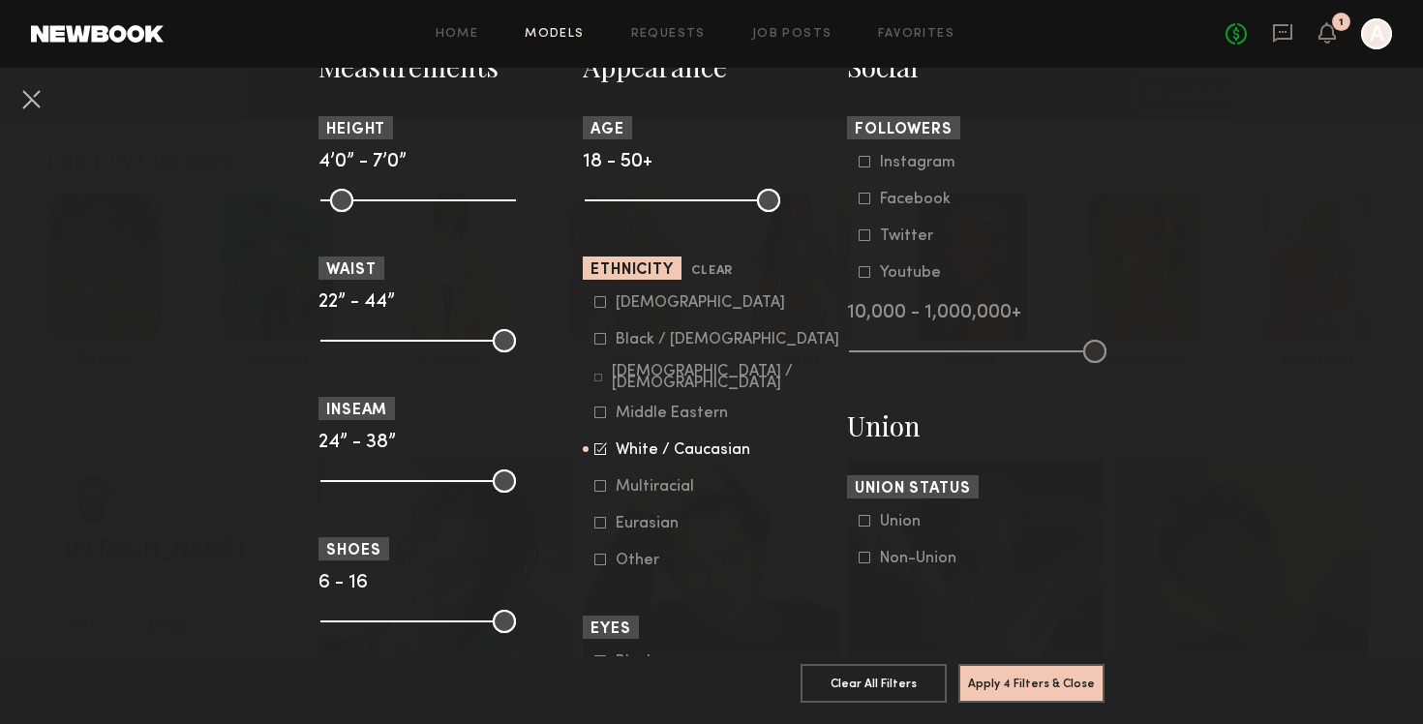
drag, startPoint x: 586, startPoint y: 201, endPoint x: 563, endPoint y: 201, distance: 22.3
click at [585, 201] on input "range" at bounding box center [683, 200] width 196 height 23
drag, startPoint x: 581, startPoint y: 200, endPoint x: 606, endPoint y: 201, distance: 25.2
type input "**"
click at [606, 201] on input "range" at bounding box center [683, 200] width 196 height 23
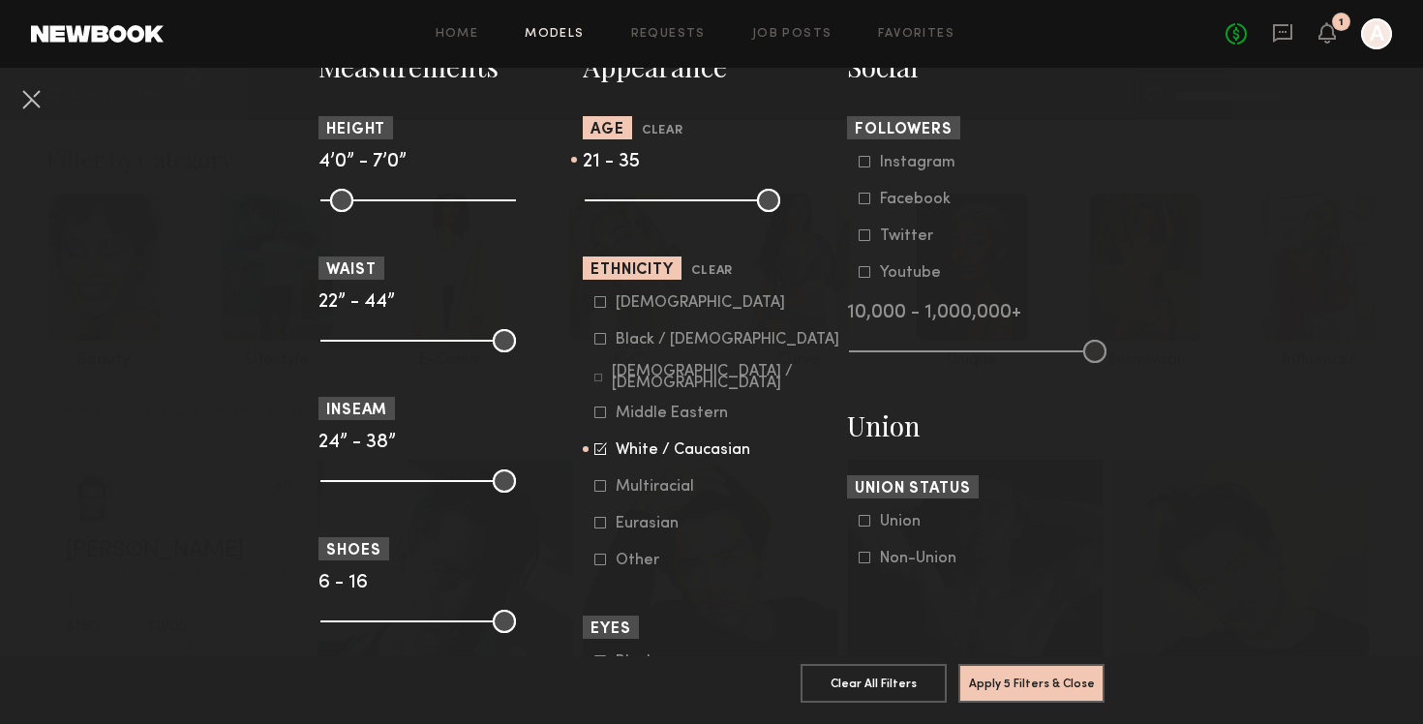
drag, startPoint x: 754, startPoint y: 198, endPoint x: 679, endPoint y: 201, distance: 74.6
type input "**"
click at [679, 201] on input "range" at bounding box center [683, 200] width 196 height 23
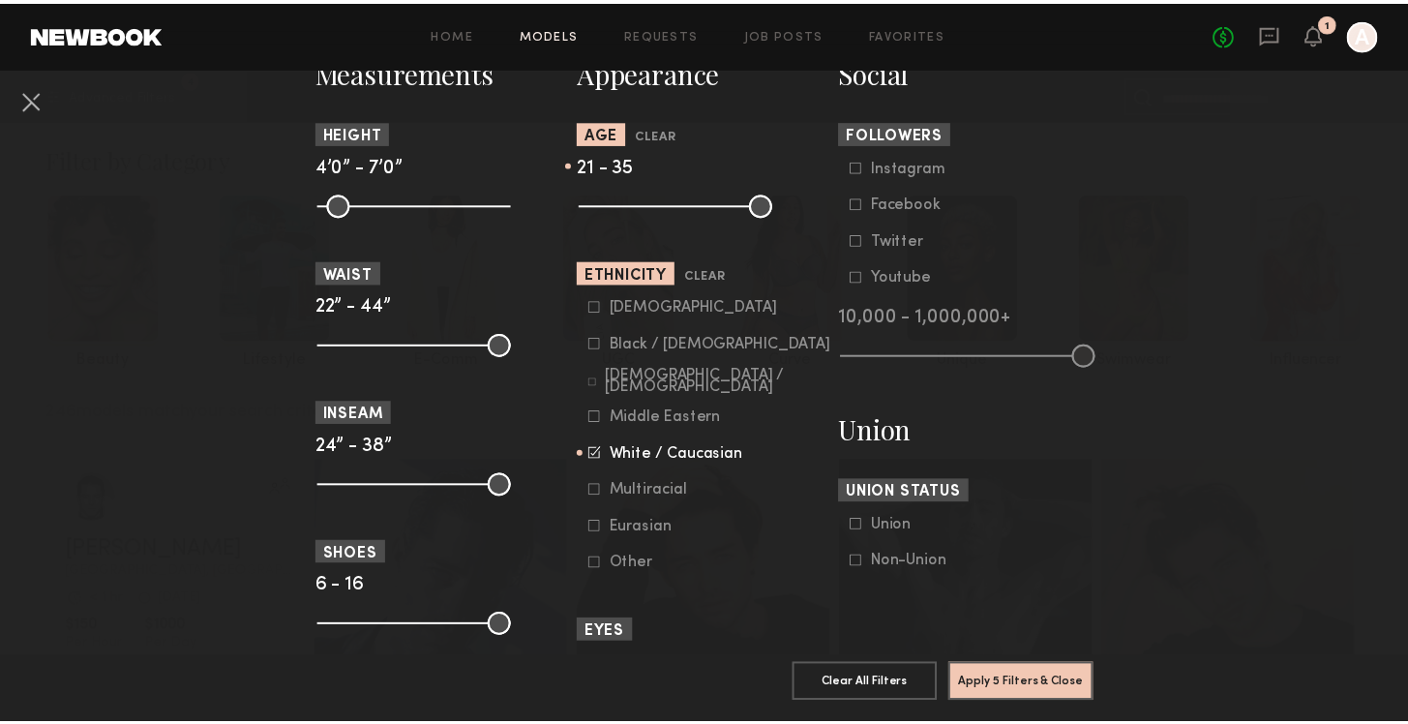
scroll to position [880, 0]
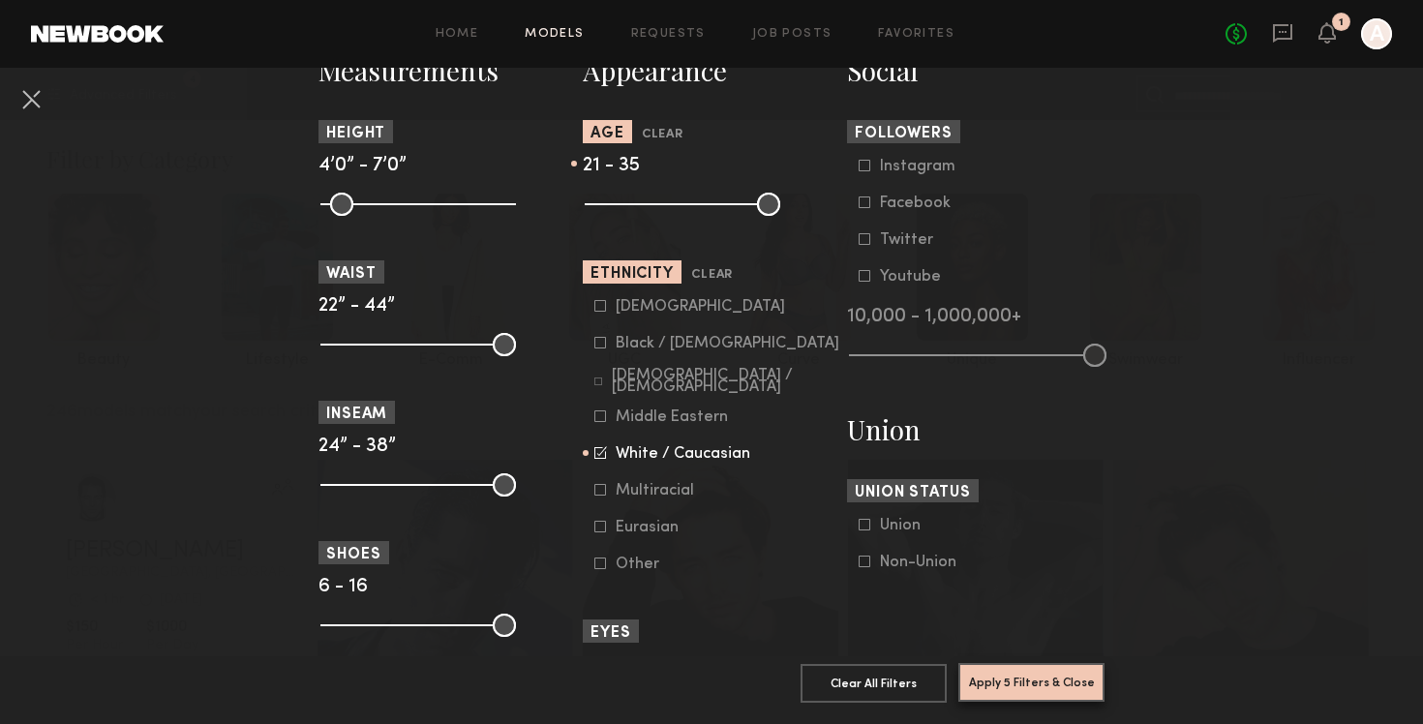
click at [1022, 672] on button "Apply 5 Filters & Close" at bounding box center [1031, 682] width 146 height 39
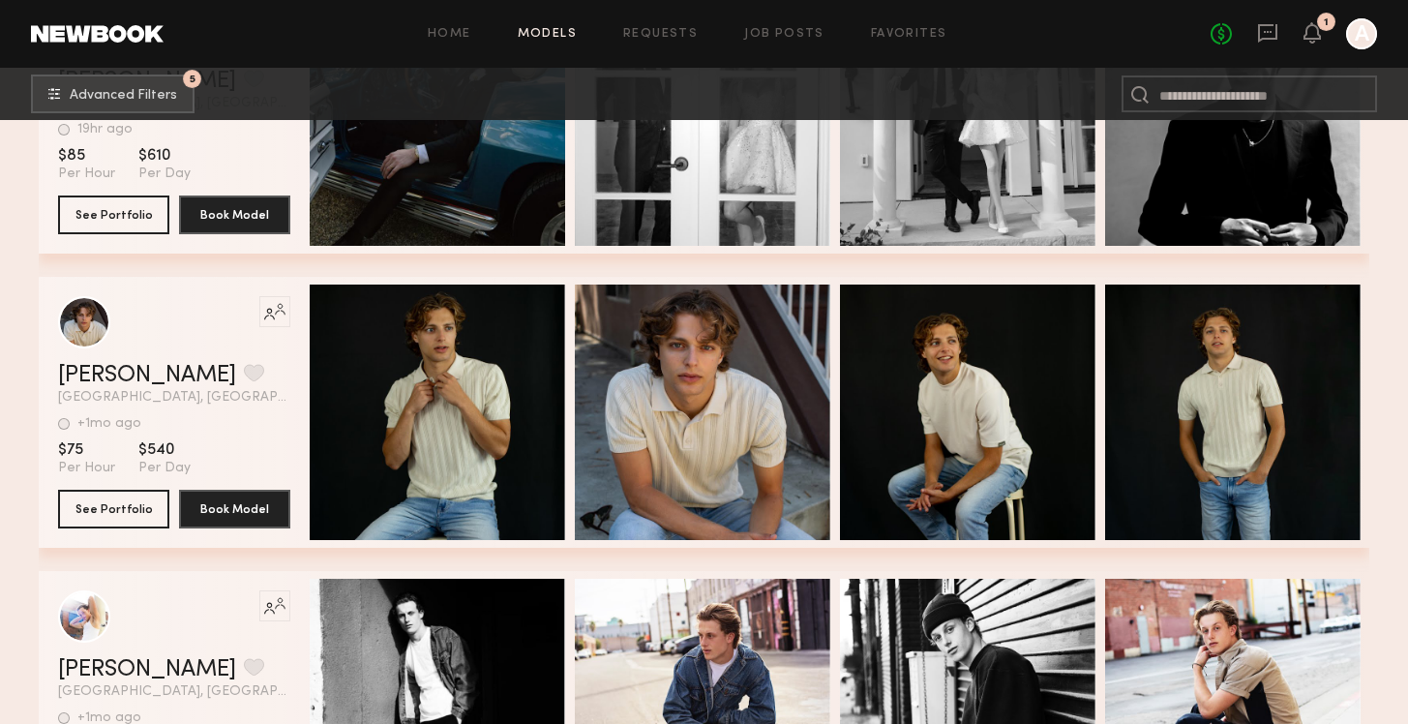
scroll to position [47383, 0]
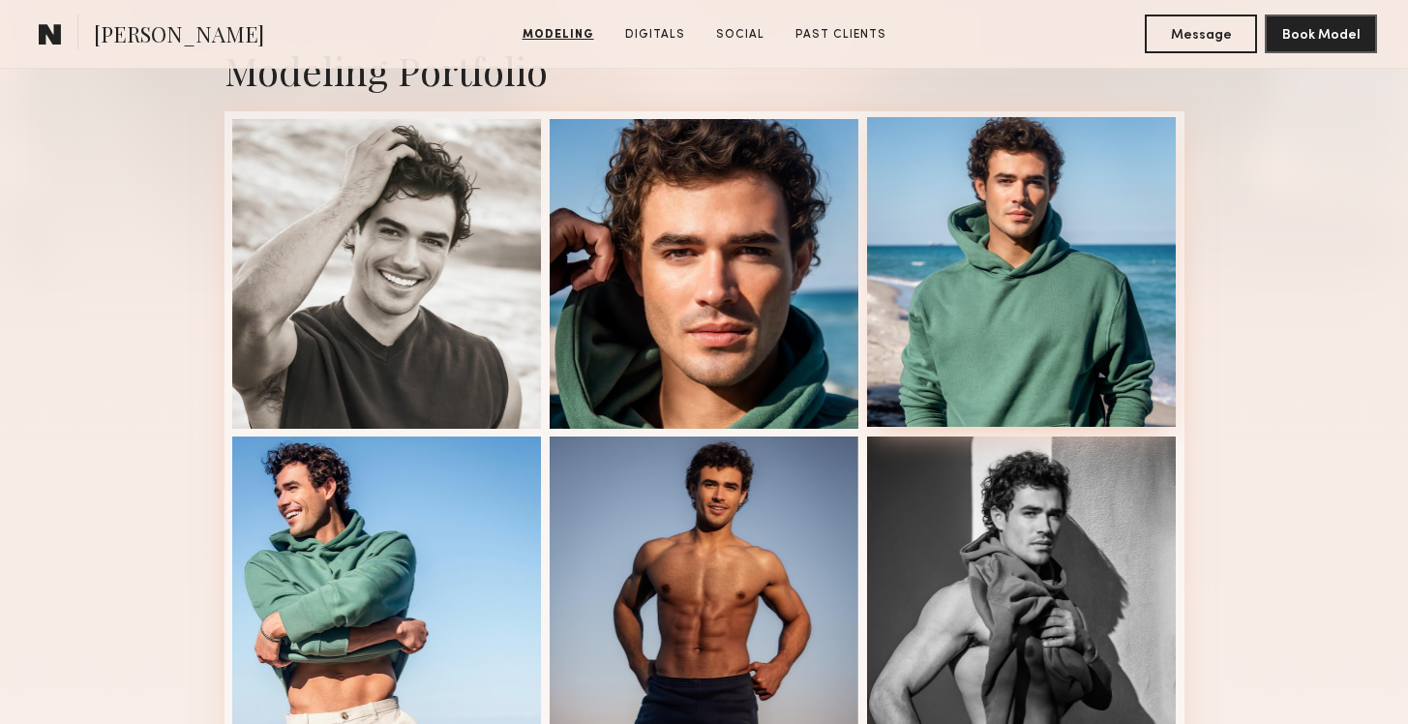
scroll to position [451, 0]
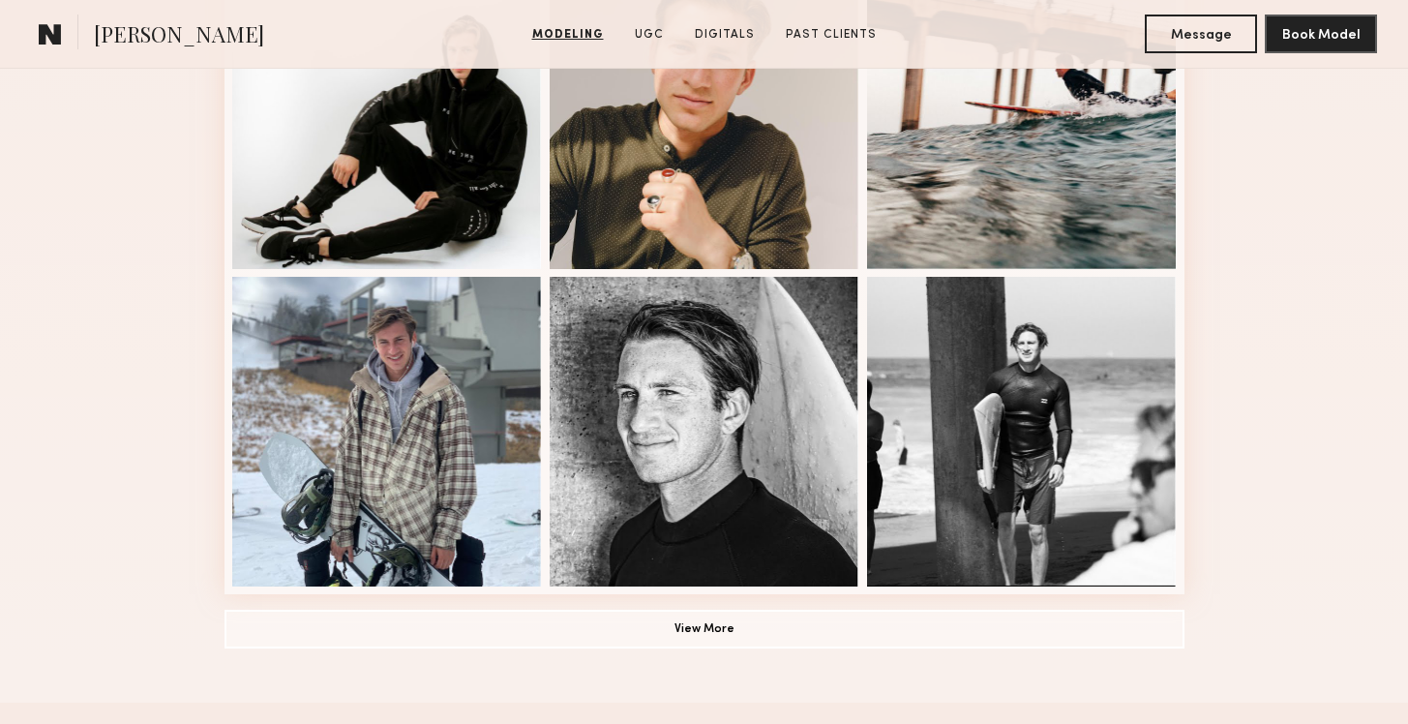
scroll to position [1267, 0]
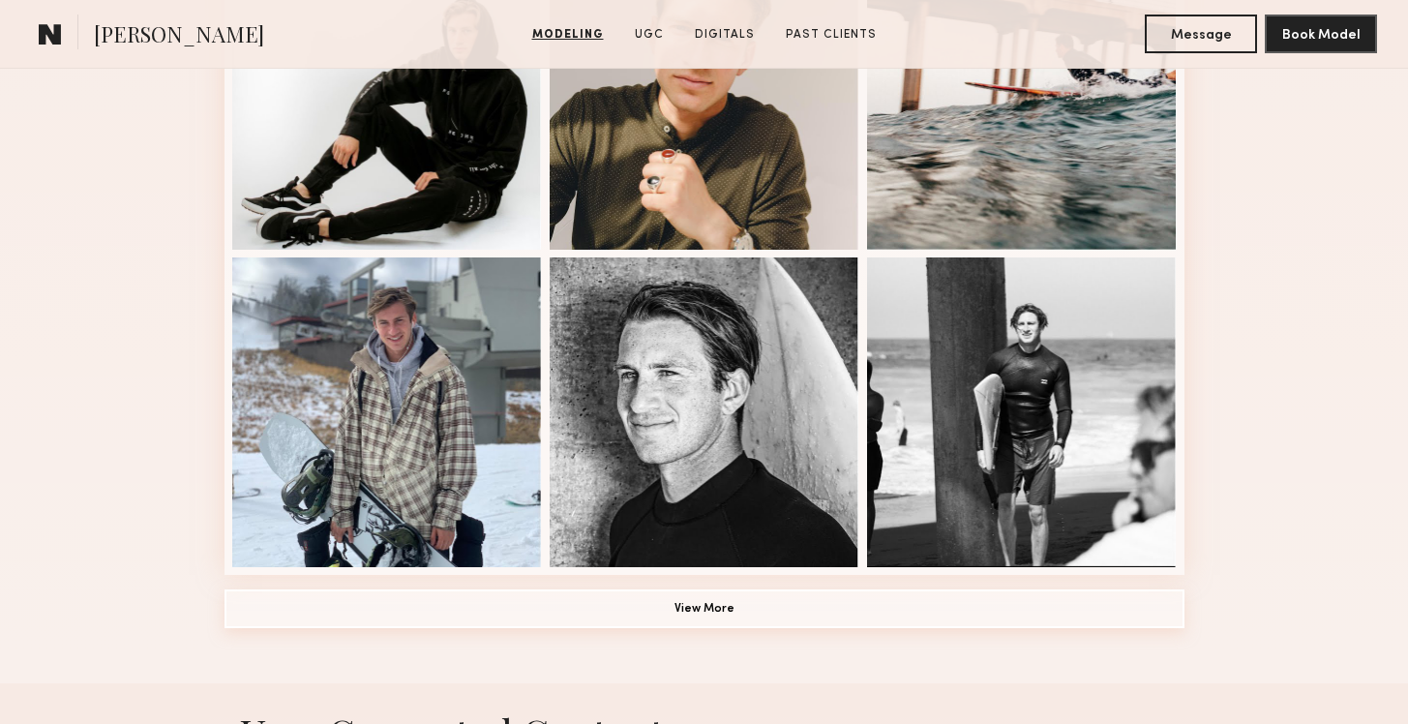
click at [742, 603] on button "View More" at bounding box center [705, 608] width 960 height 39
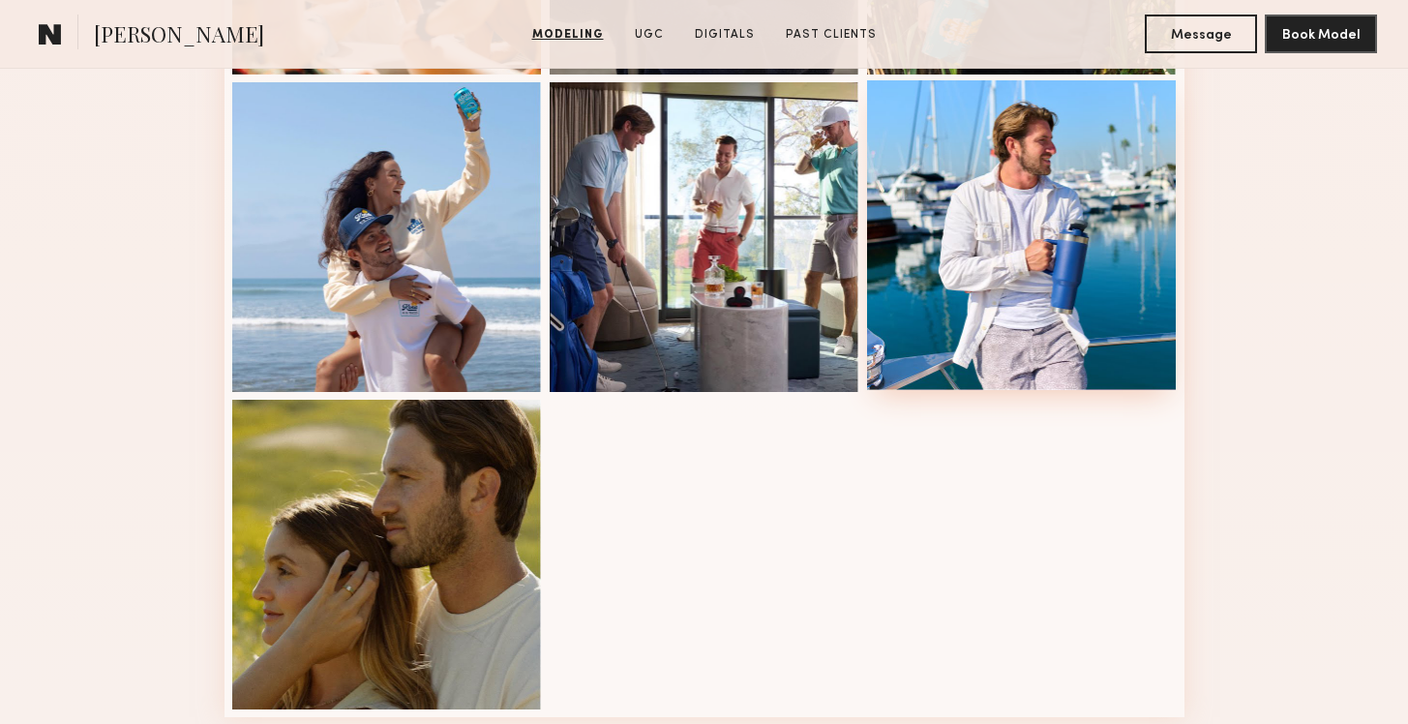
scroll to position [1989, 0]
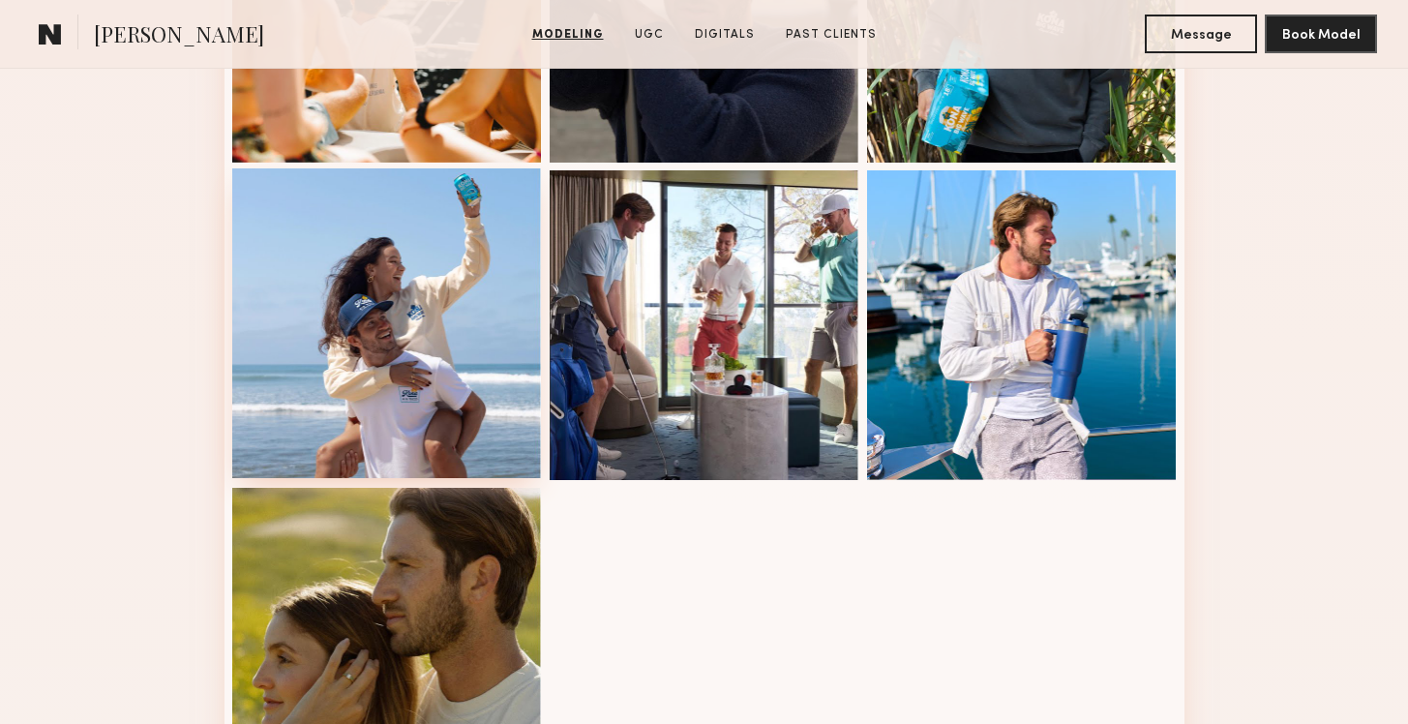
click at [404, 373] on div at bounding box center [387, 323] width 310 height 310
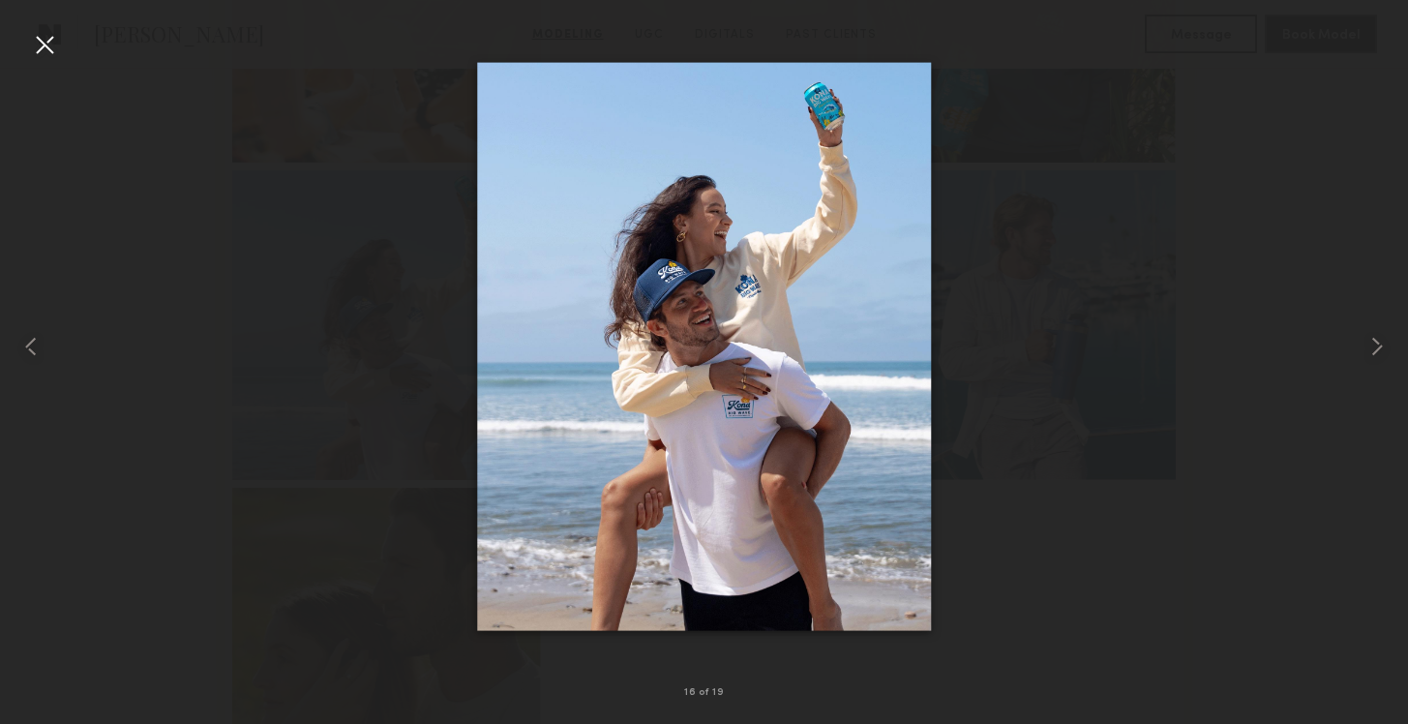
drag, startPoint x: 45, startPoint y: 45, endPoint x: 226, endPoint y: 127, distance: 198.8
click at [44, 45] on div at bounding box center [44, 44] width 31 height 31
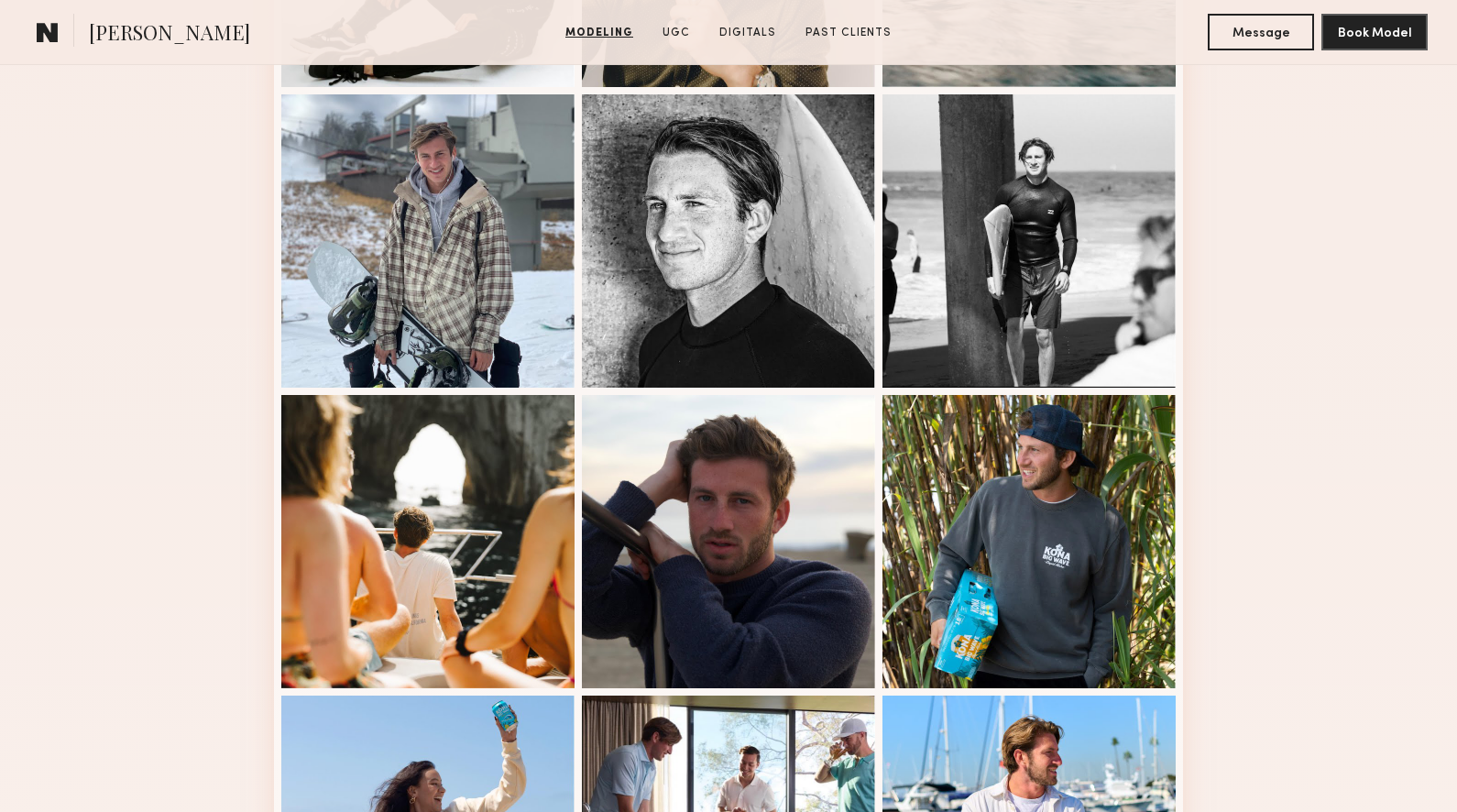
scroll to position [1661, 0]
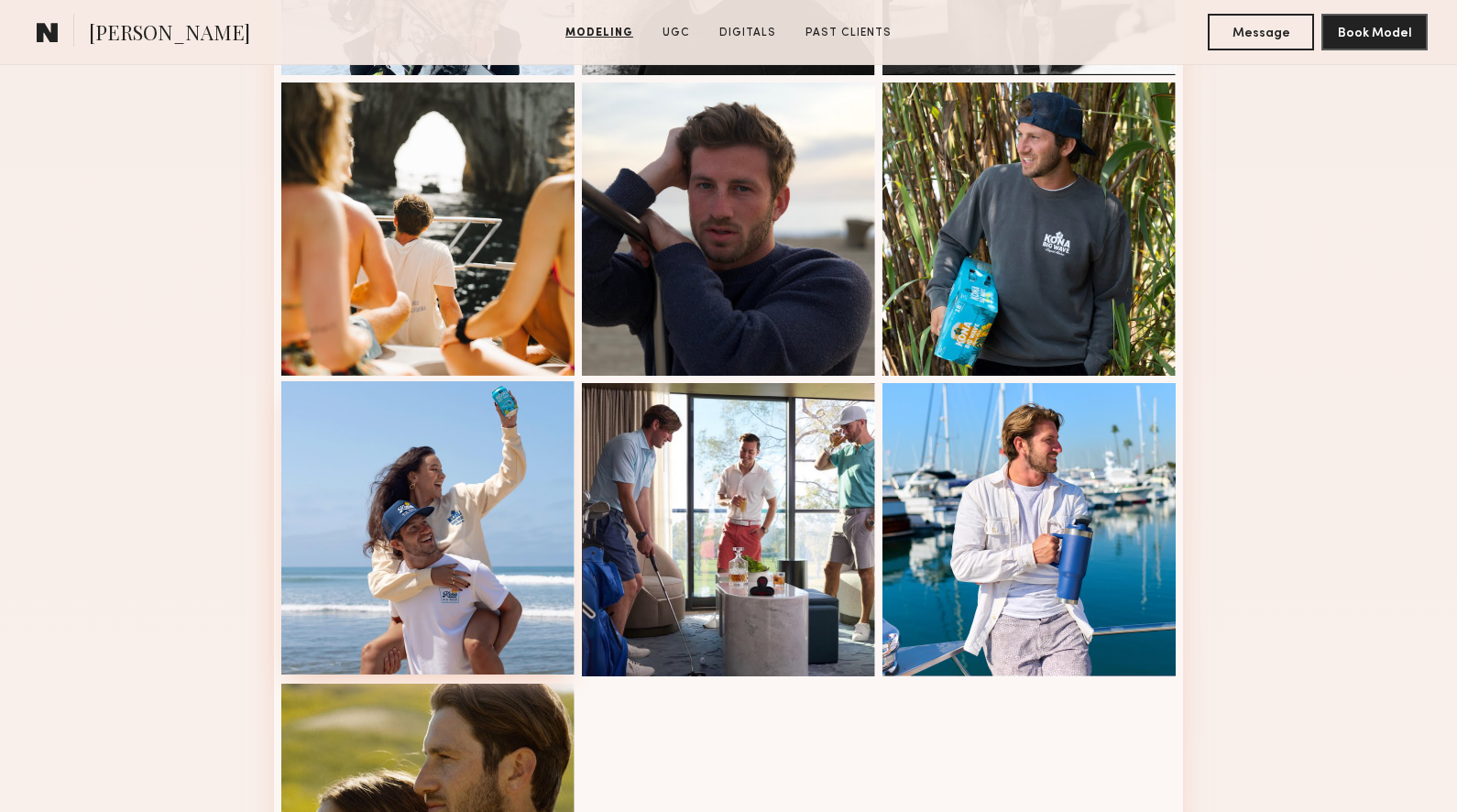
click at [460, 510] on div at bounding box center [428, 528] width 293 height 293
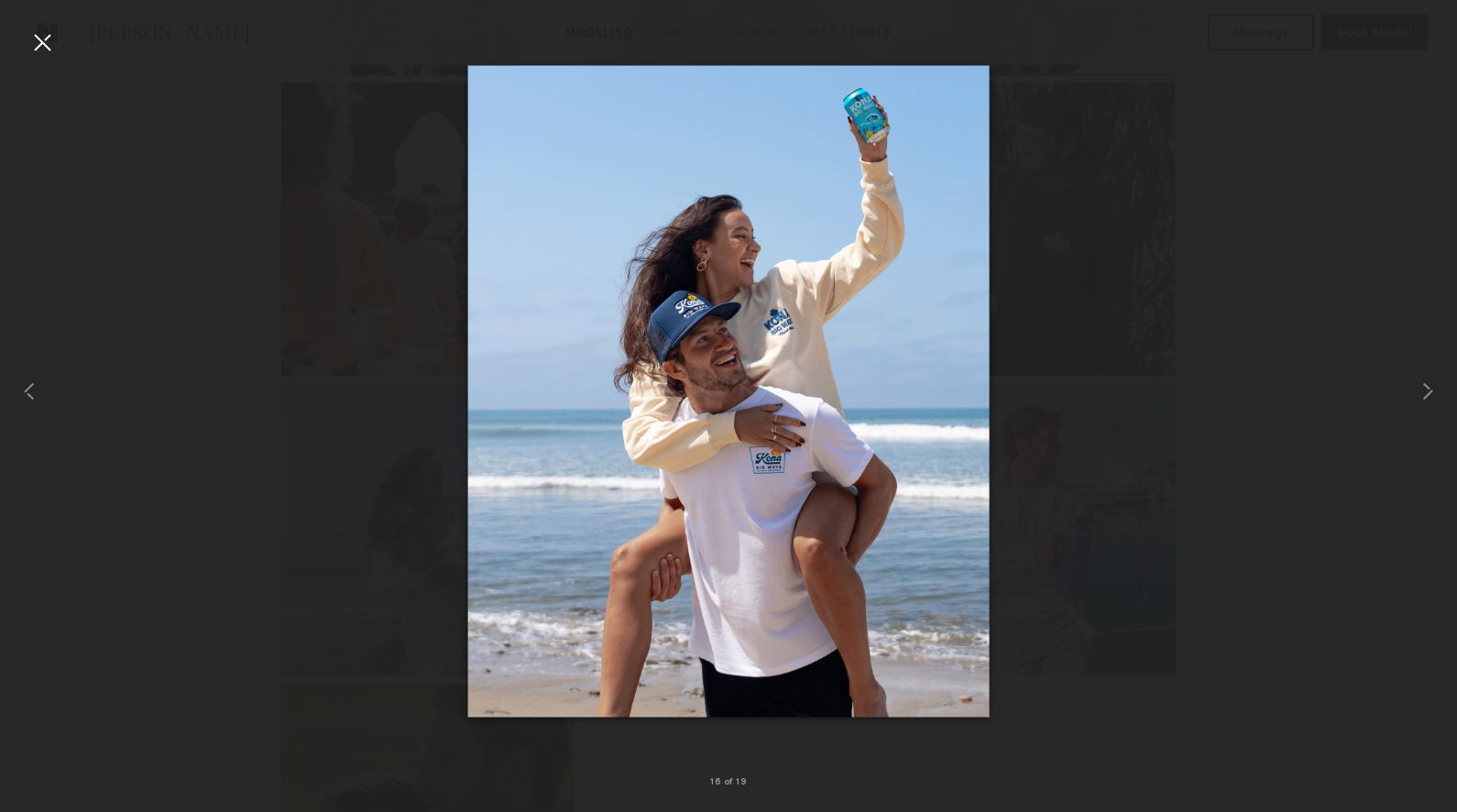
click at [43, 40] on div at bounding box center [42, 42] width 29 height 29
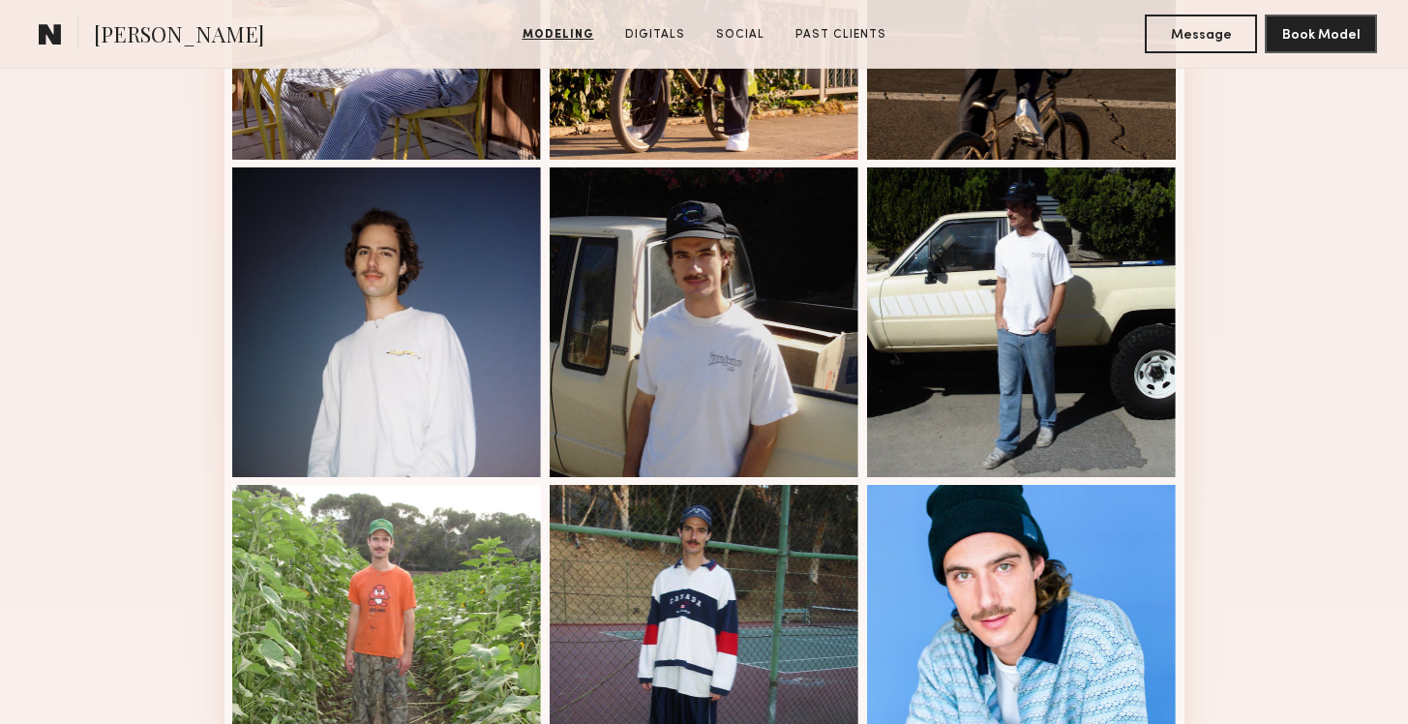
scroll to position [1327, 0]
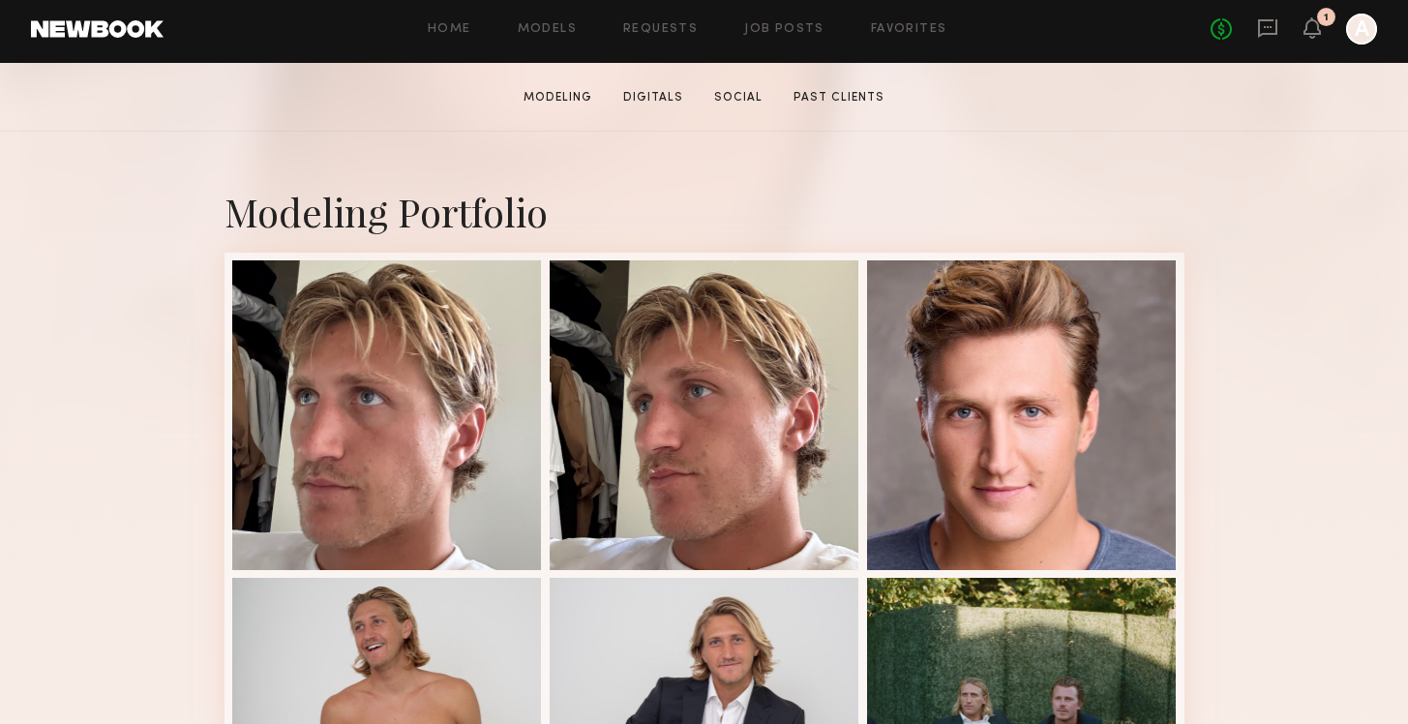
scroll to position [331, 0]
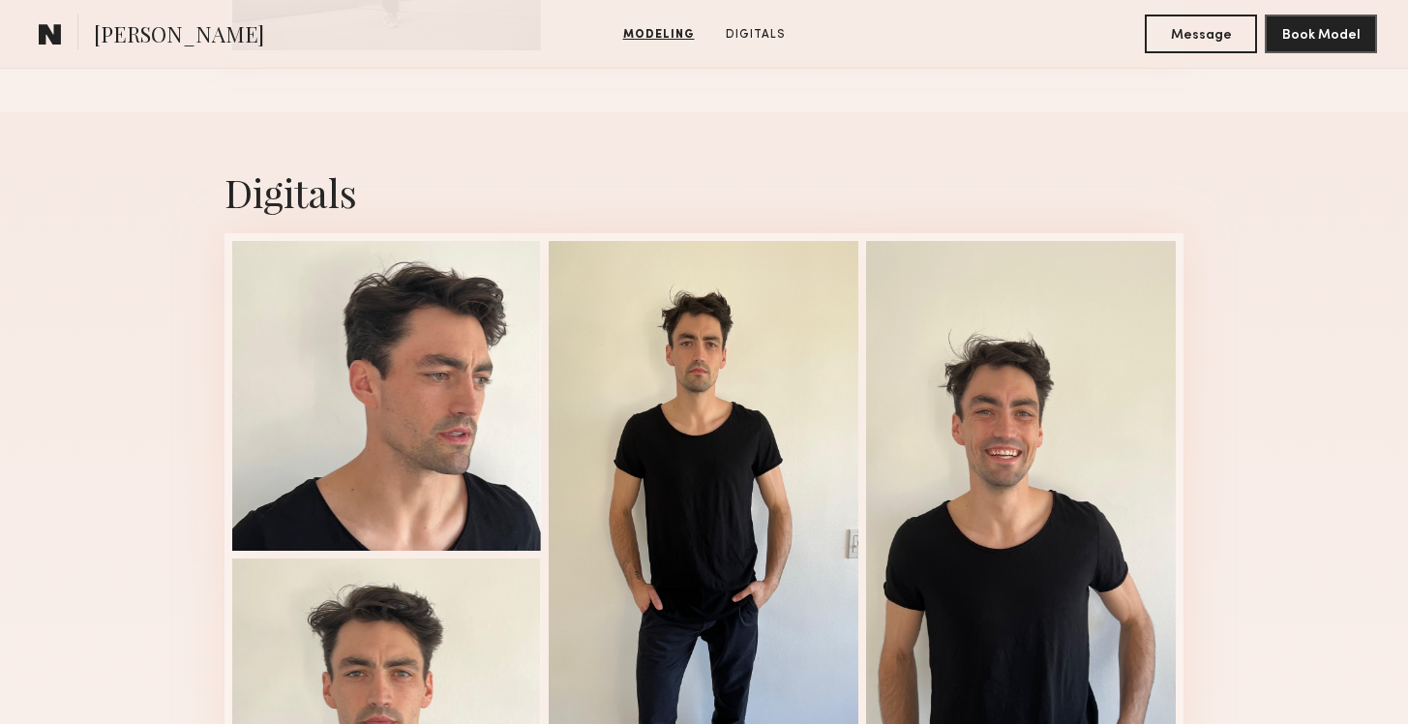
scroll to position [1785, 0]
